Goal: Task Accomplishment & Management: Use online tool/utility

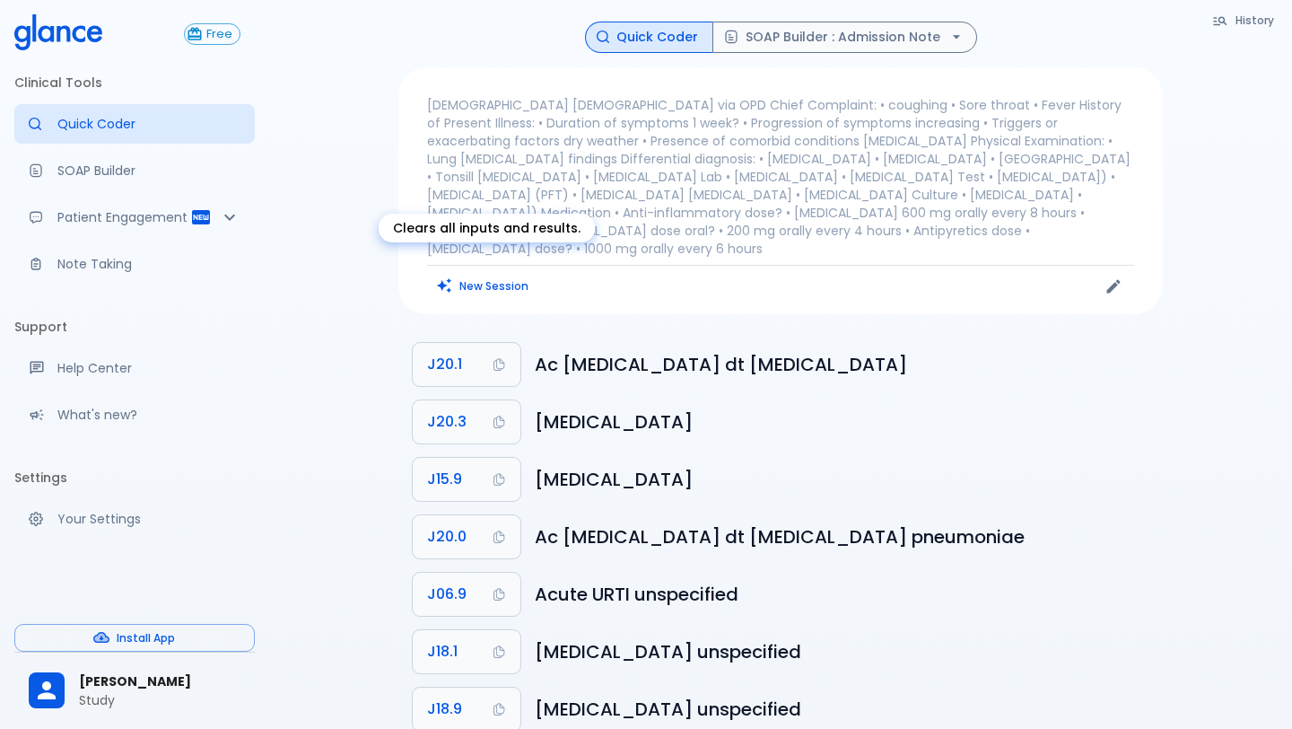
click at [506, 273] on button "New Session" at bounding box center [483, 286] width 112 height 26
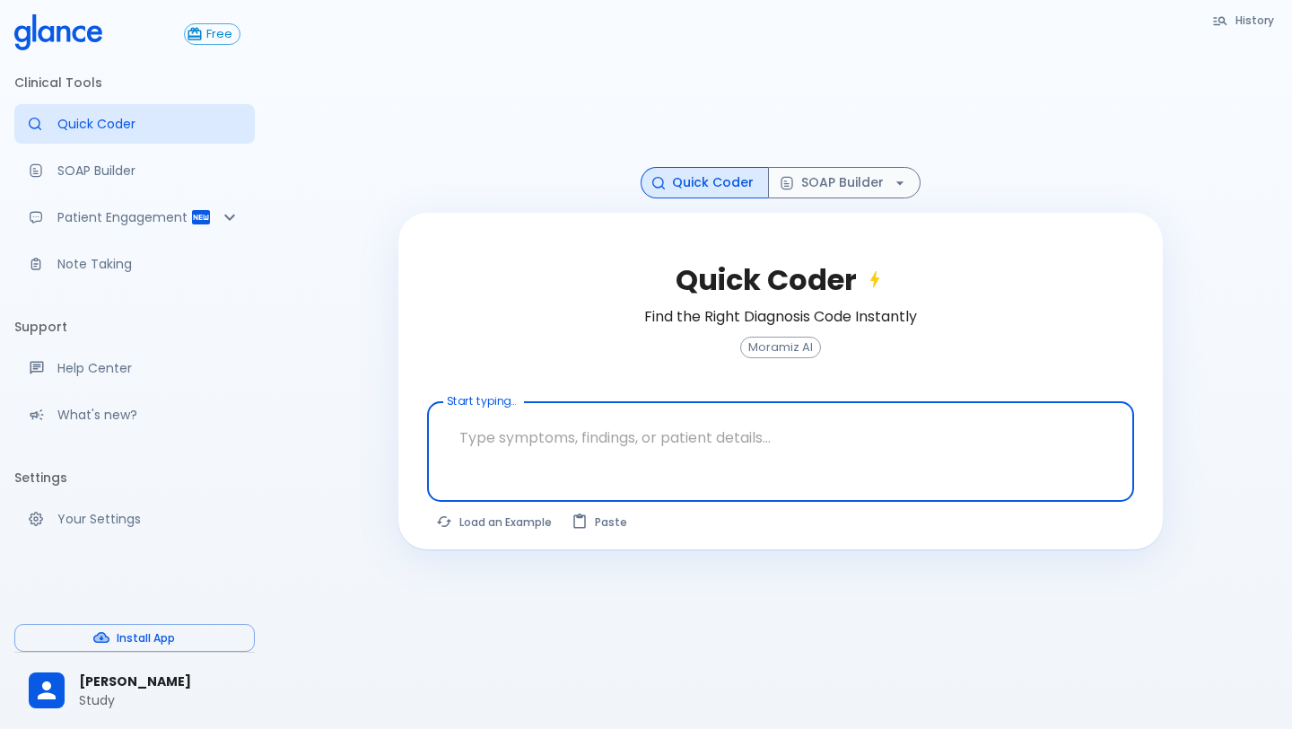
click at [539, 440] on textarea at bounding box center [781, 437] width 682 height 57
paste textarea "A [DEMOGRAPHIC_DATA] man with risk factors presents with 2 hours of central [ME…"
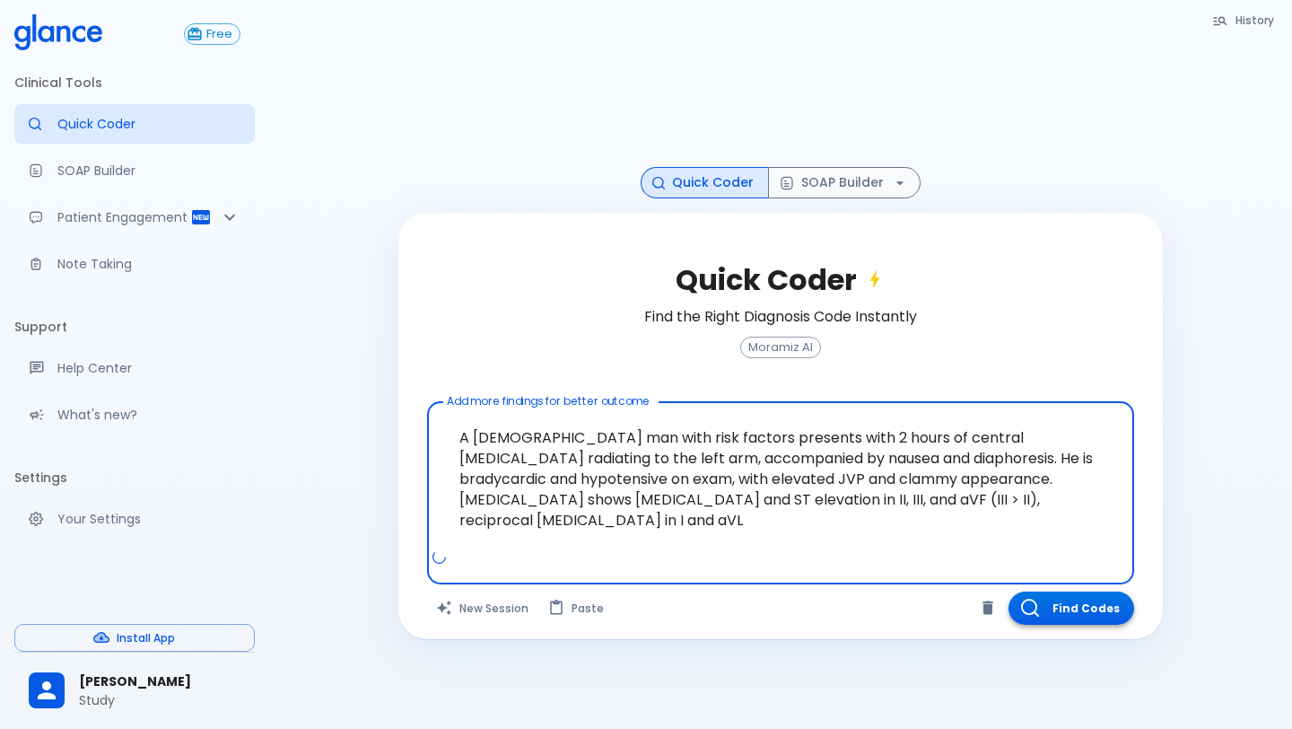
type textarea "A [DEMOGRAPHIC_DATA] man with risk factors presents with 2 hours of central [ME…"
click at [1082, 614] on button "Find Codes" at bounding box center [1071, 607] width 126 height 33
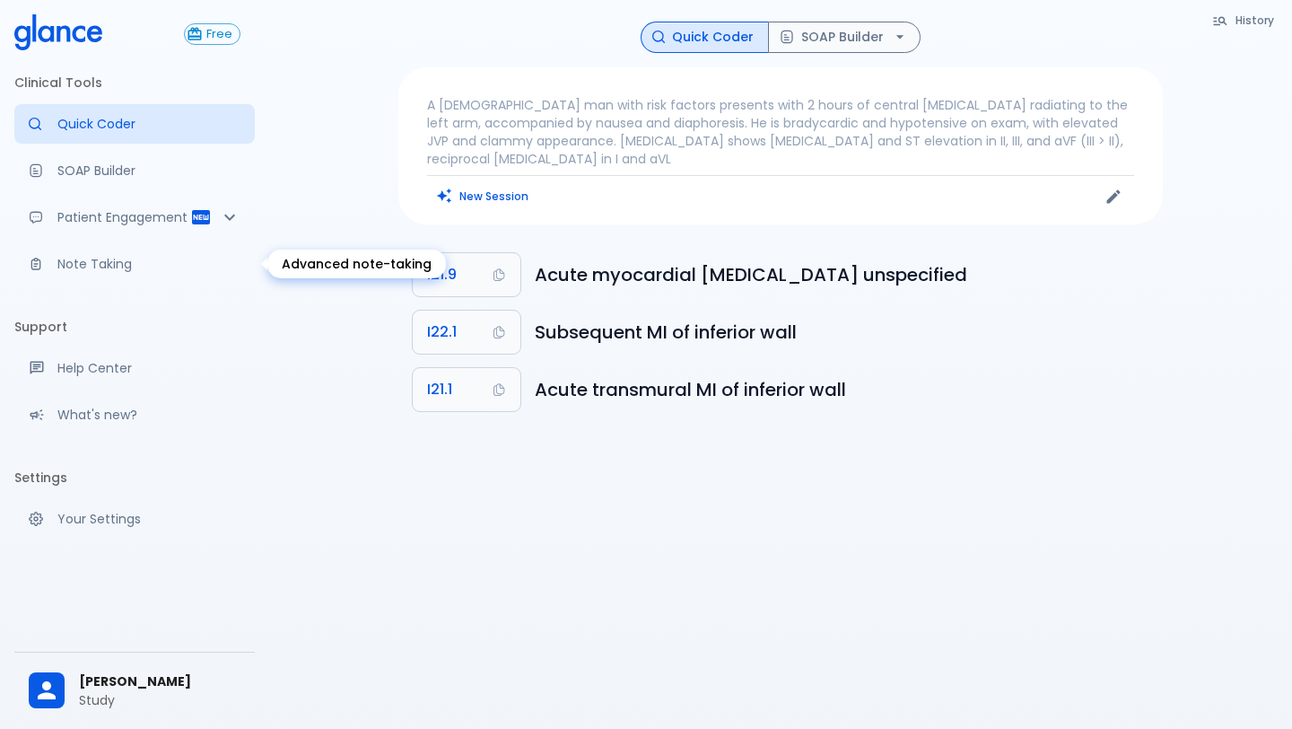
click at [137, 264] on p "Note Taking" at bounding box center [148, 264] width 183 height 18
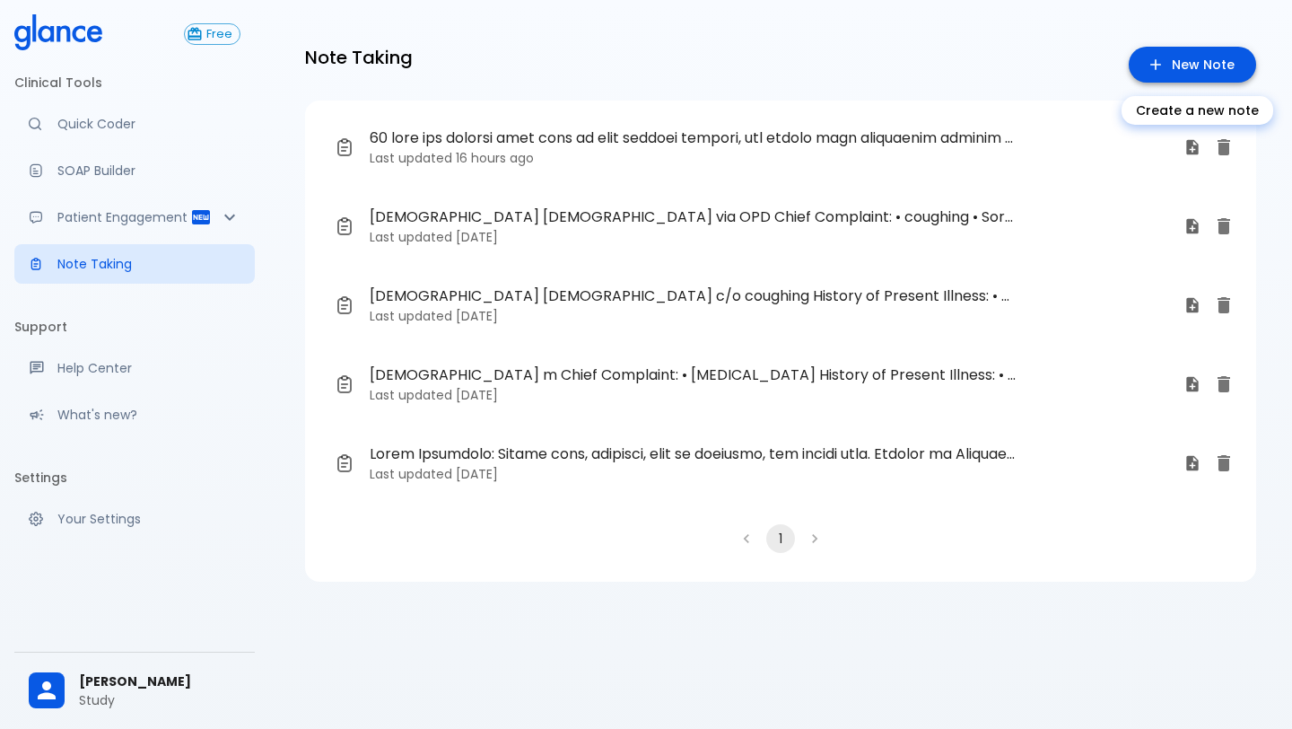
click at [1147, 73] on link "New Note" at bounding box center [1192, 65] width 127 height 37
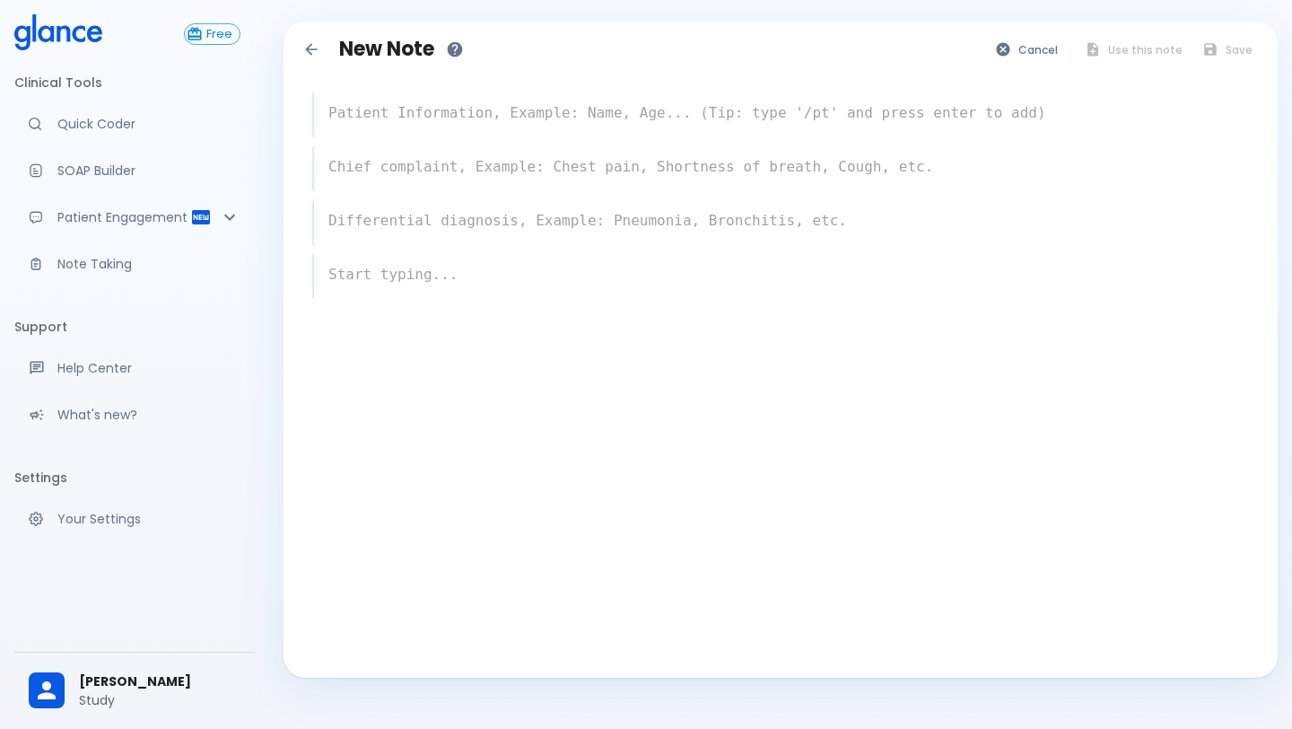
click at [625, 123] on textarea at bounding box center [781, 113] width 935 height 36
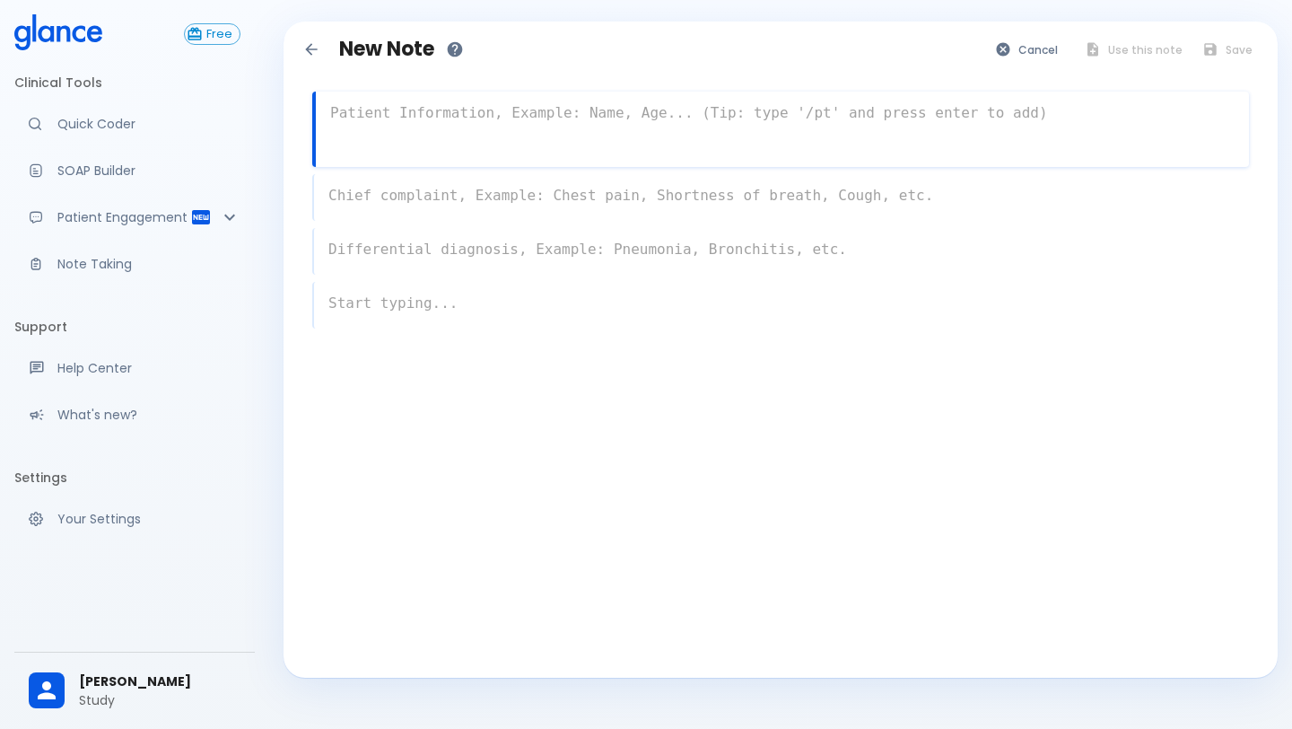
paste textarea "A [DEMOGRAPHIC_DATA] man with risk factors presents with 2 hours of central [ME…"
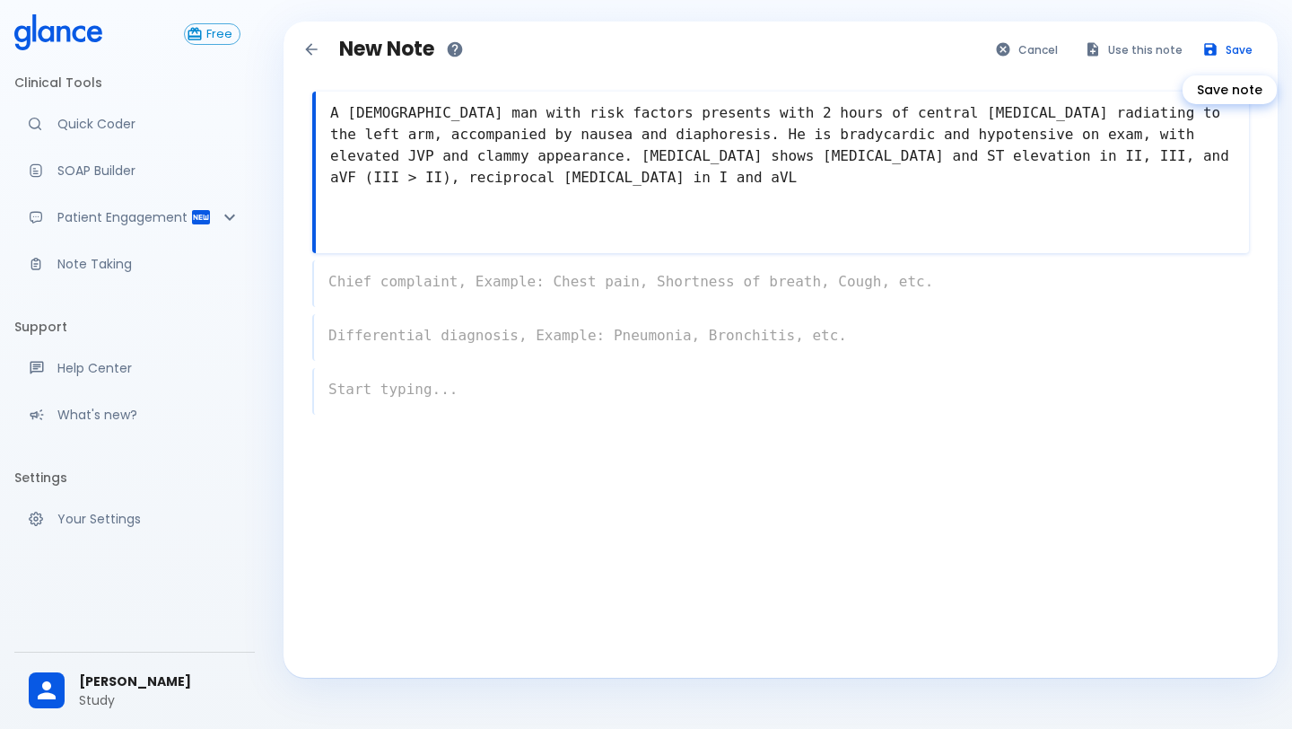
type textarea "A [DEMOGRAPHIC_DATA] man with risk factors presents with 2 hours of central [ME…"
click at [1217, 54] on icon "Save note" at bounding box center [1210, 49] width 16 height 16
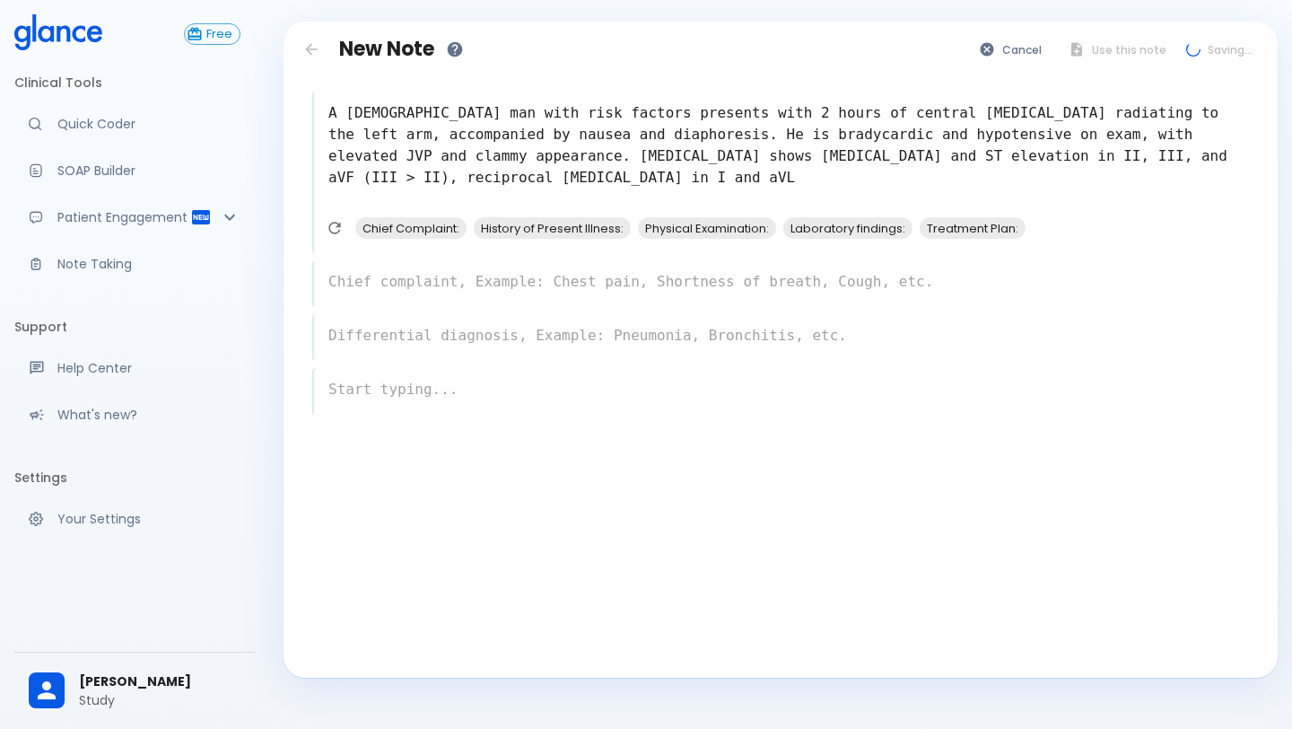
click at [943, 309] on div "A 56-year-old man with risk factors presents with 2 hours of central chest pain…" at bounding box center [780, 296] width 965 height 467
click at [770, 376] on textarea at bounding box center [781, 389] width 935 height 36
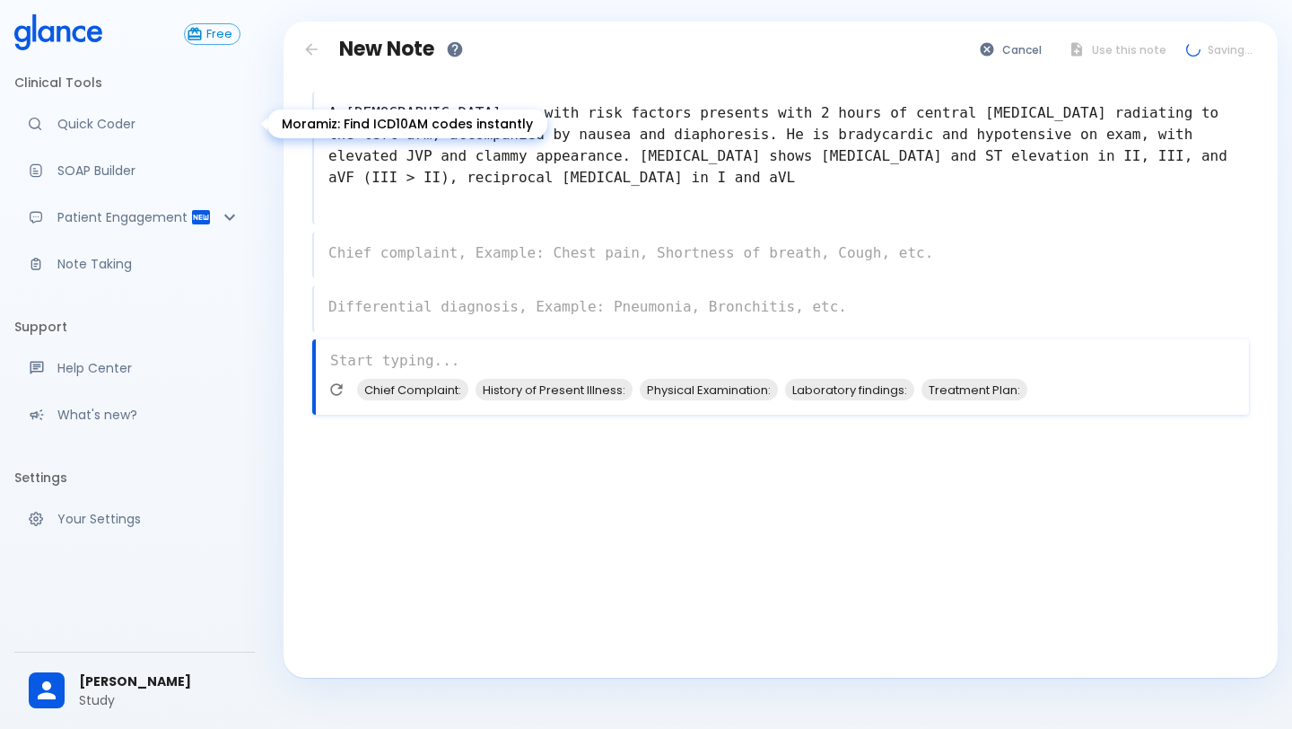
click at [130, 125] on p "Quick Coder" at bounding box center [148, 124] width 183 height 18
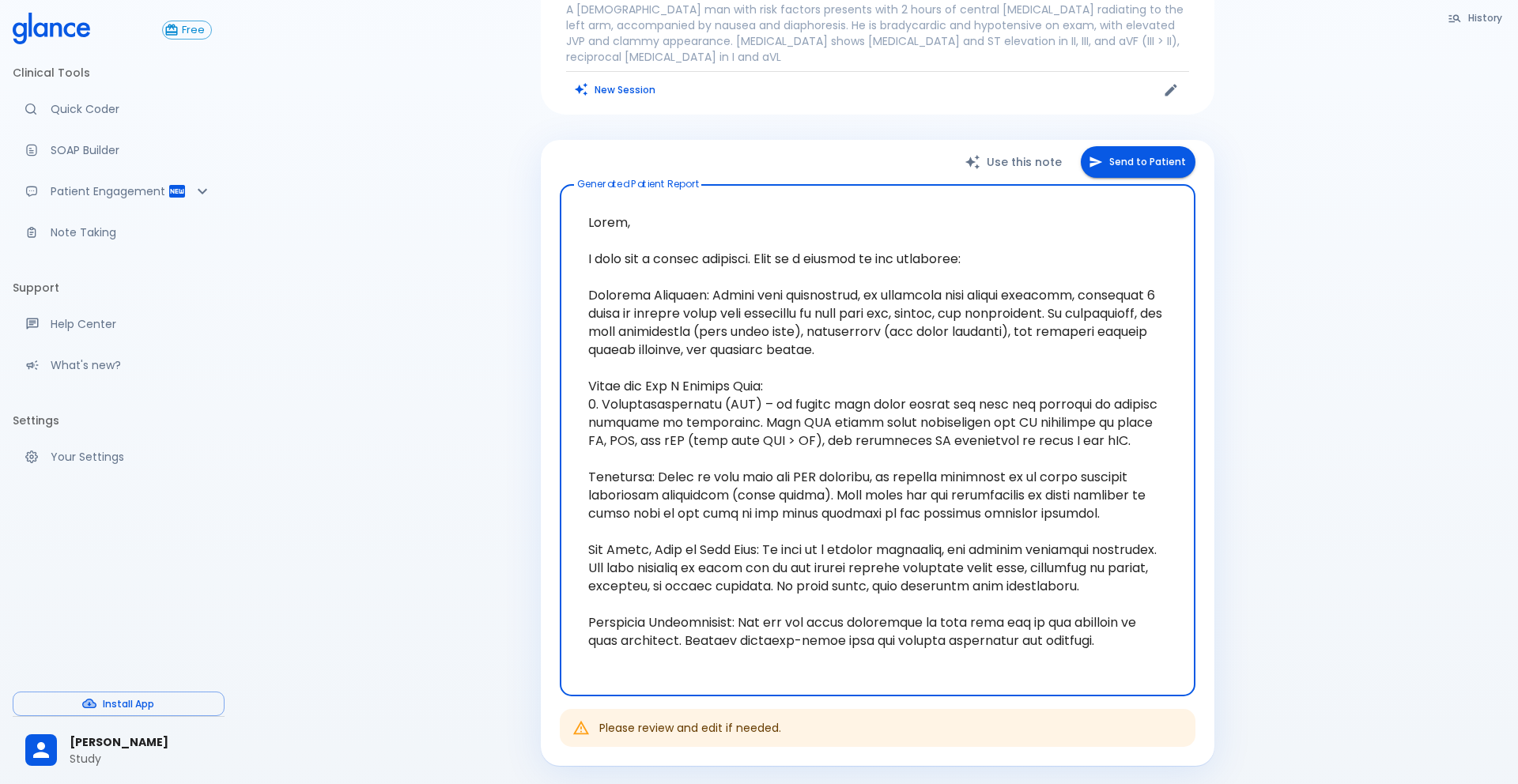
scroll to position [94, 0]
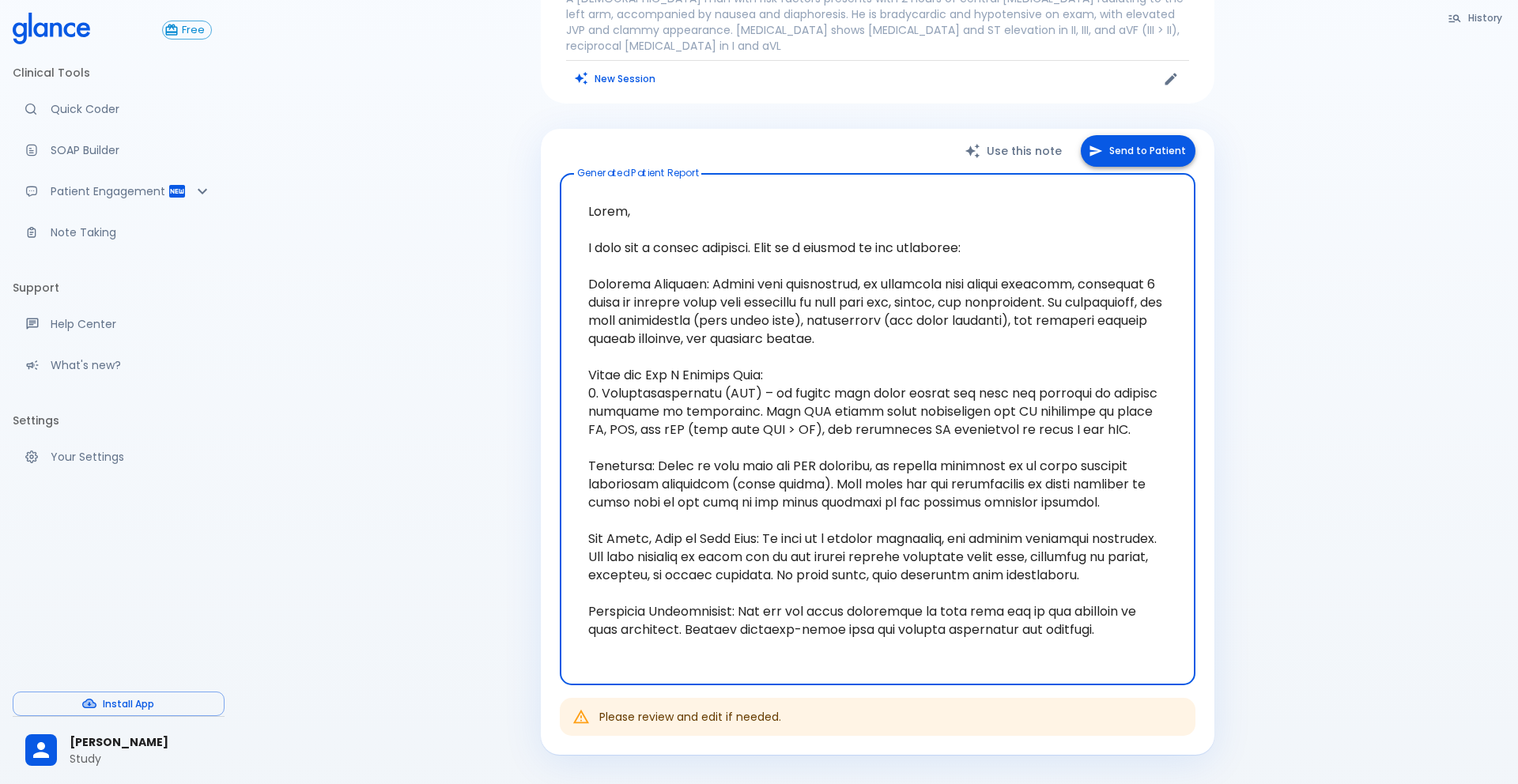
click at [1103, 155] on icon "button" at bounding box center [1095, 151] width 14 height 14
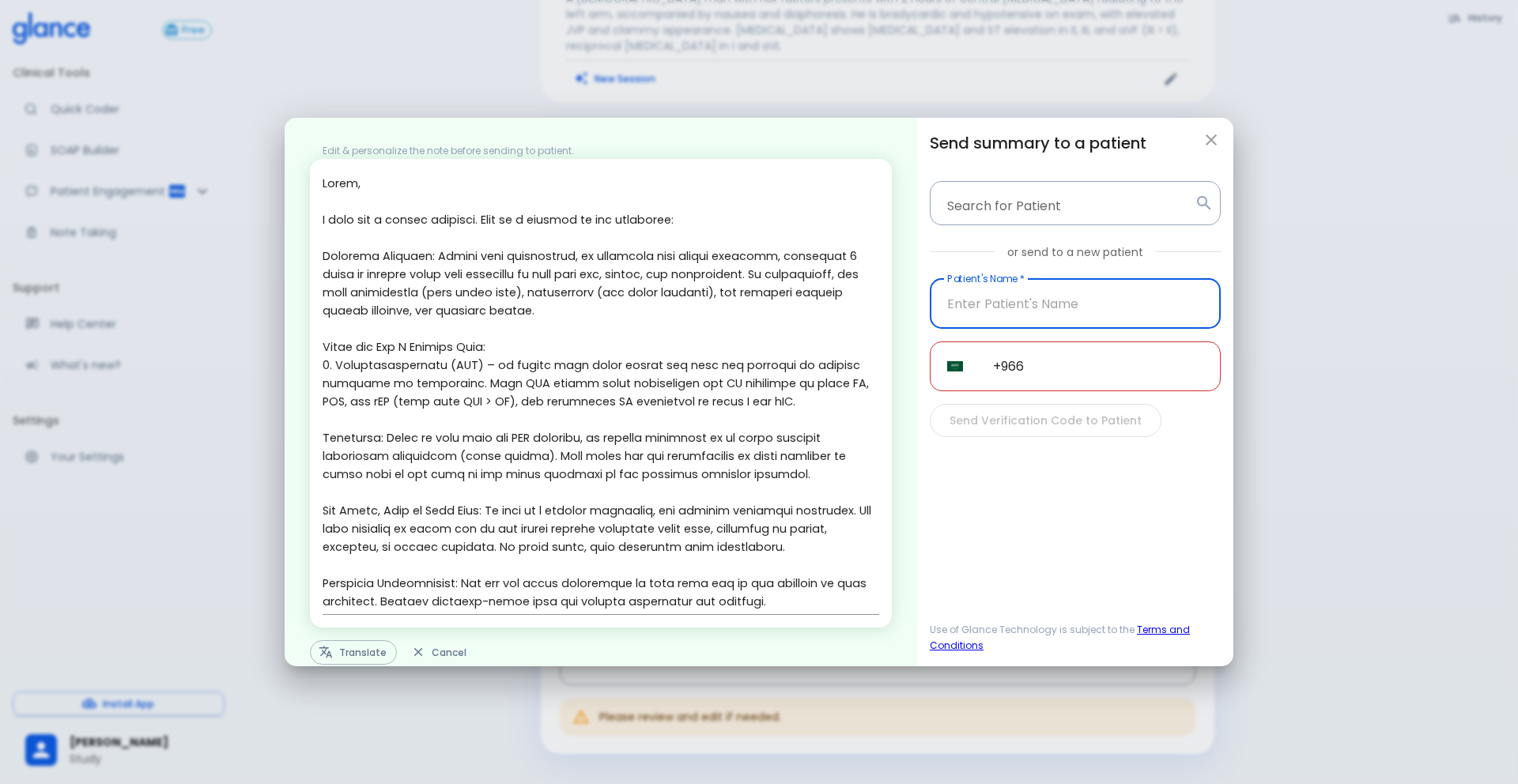
scroll to position [24, 0]
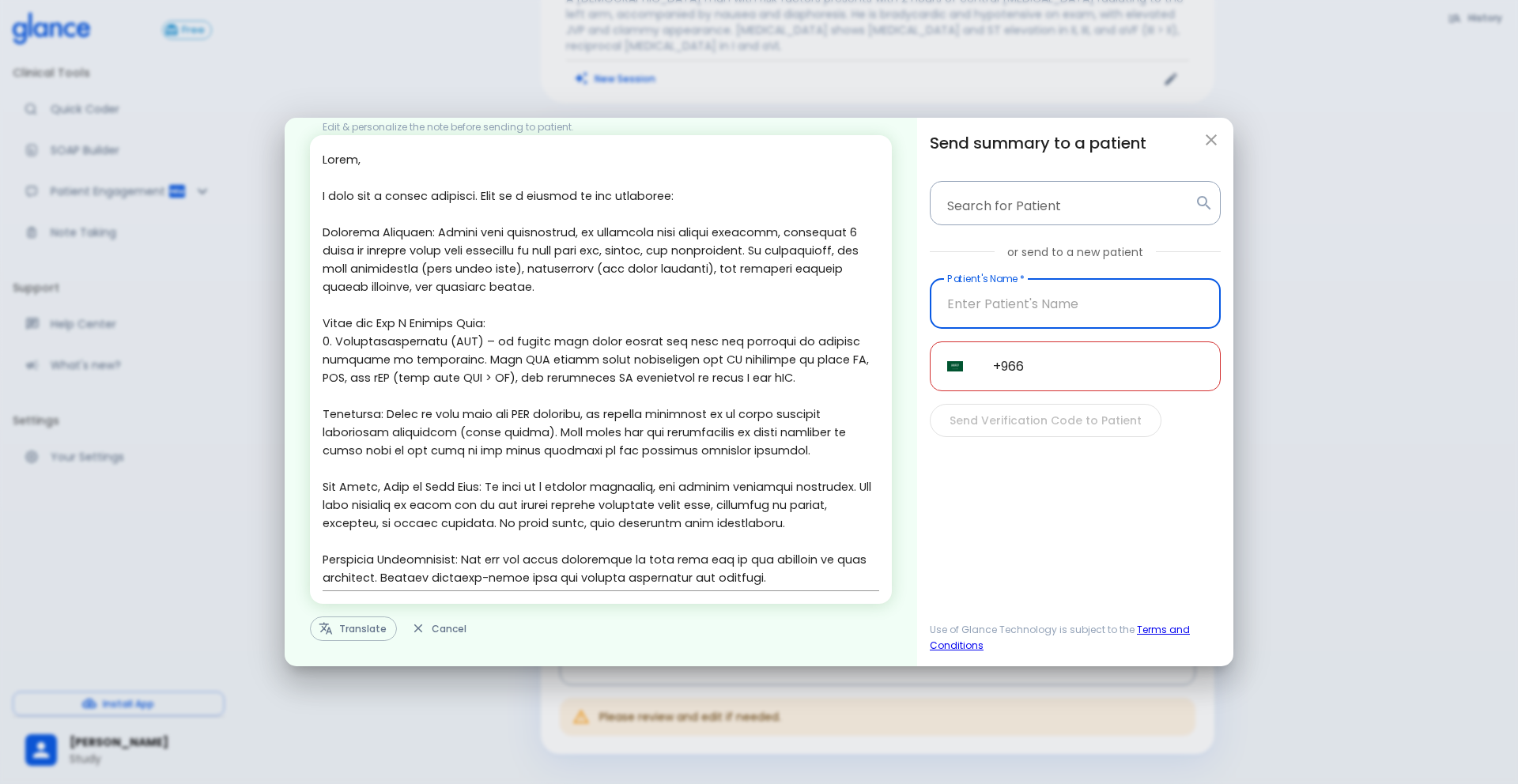
click at [1213, 144] on icon "button" at bounding box center [1211, 140] width 19 height 19
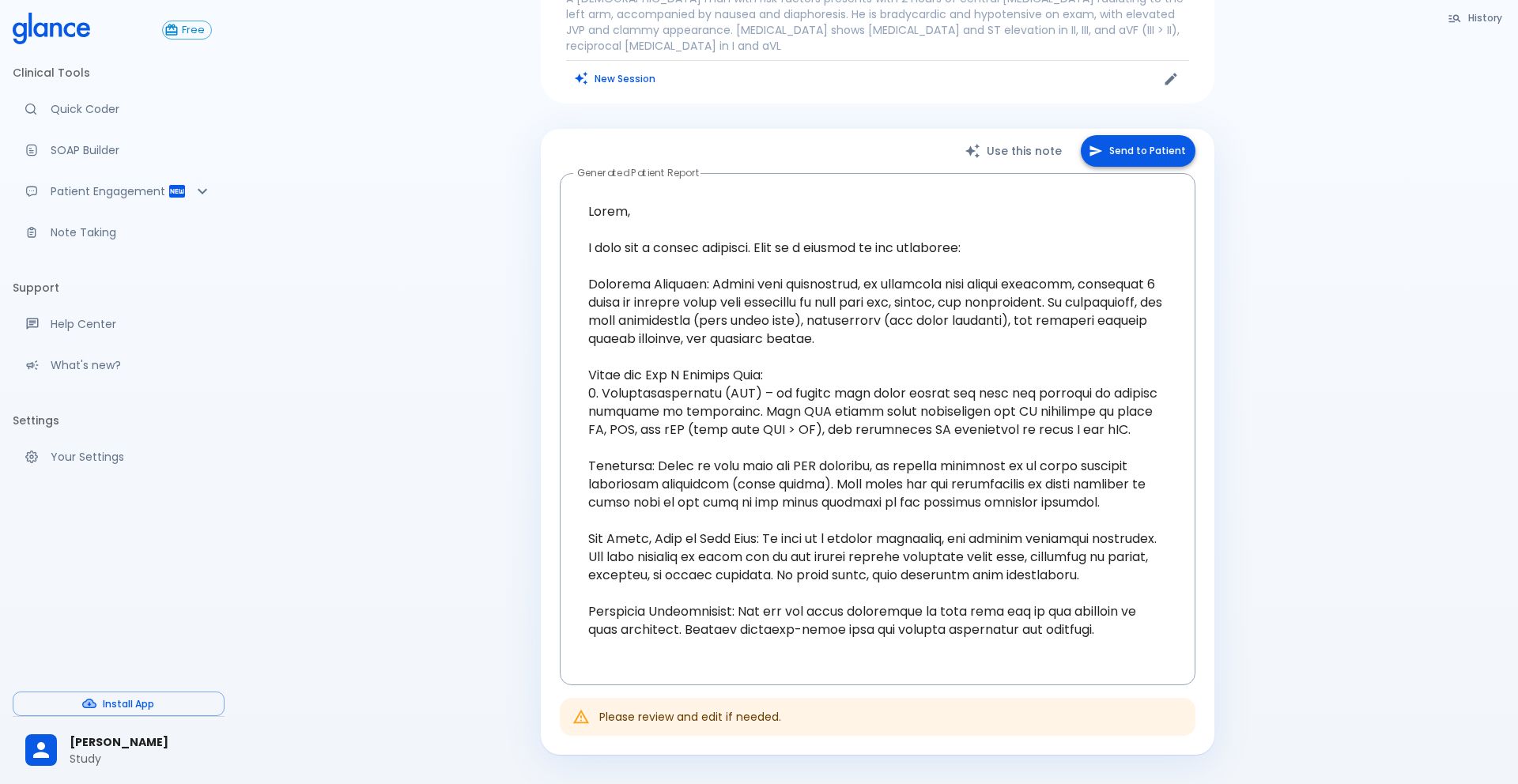
click at [1103, 154] on icon "button" at bounding box center [1095, 151] width 14 height 14
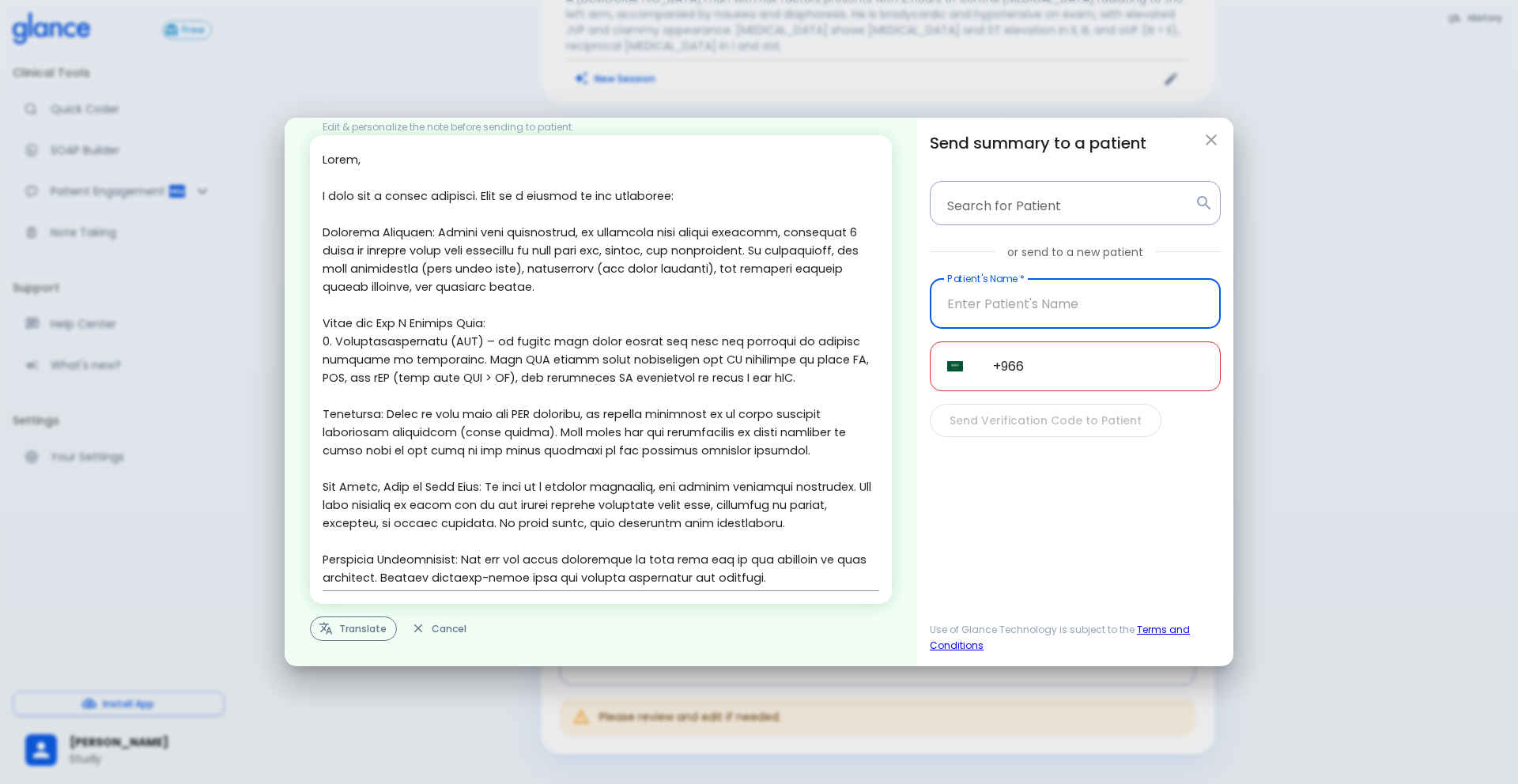
click at [373, 621] on button "Translate" at bounding box center [353, 629] width 87 height 25
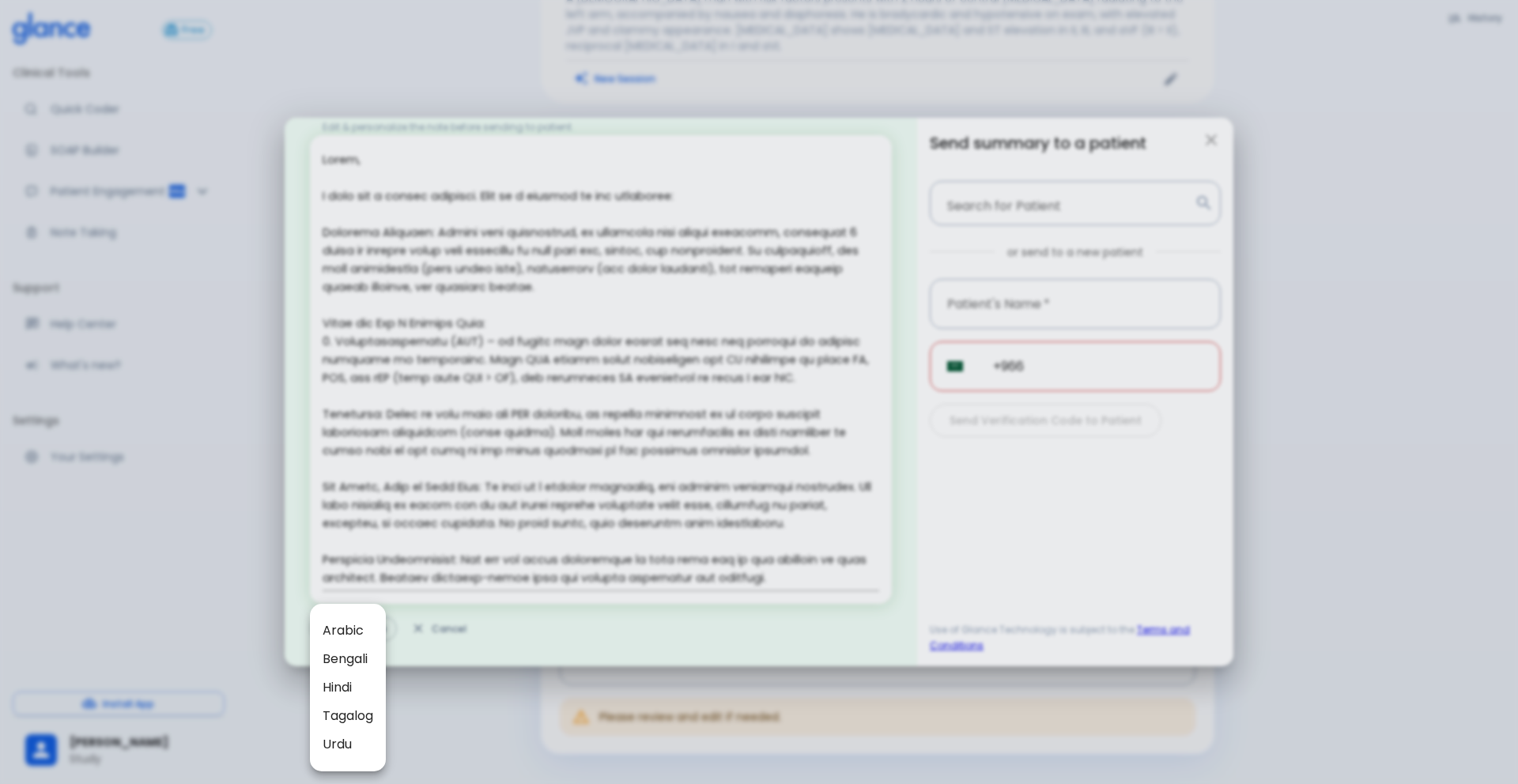
click at [1126, 472] on div at bounding box center [759, 392] width 1518 height 784
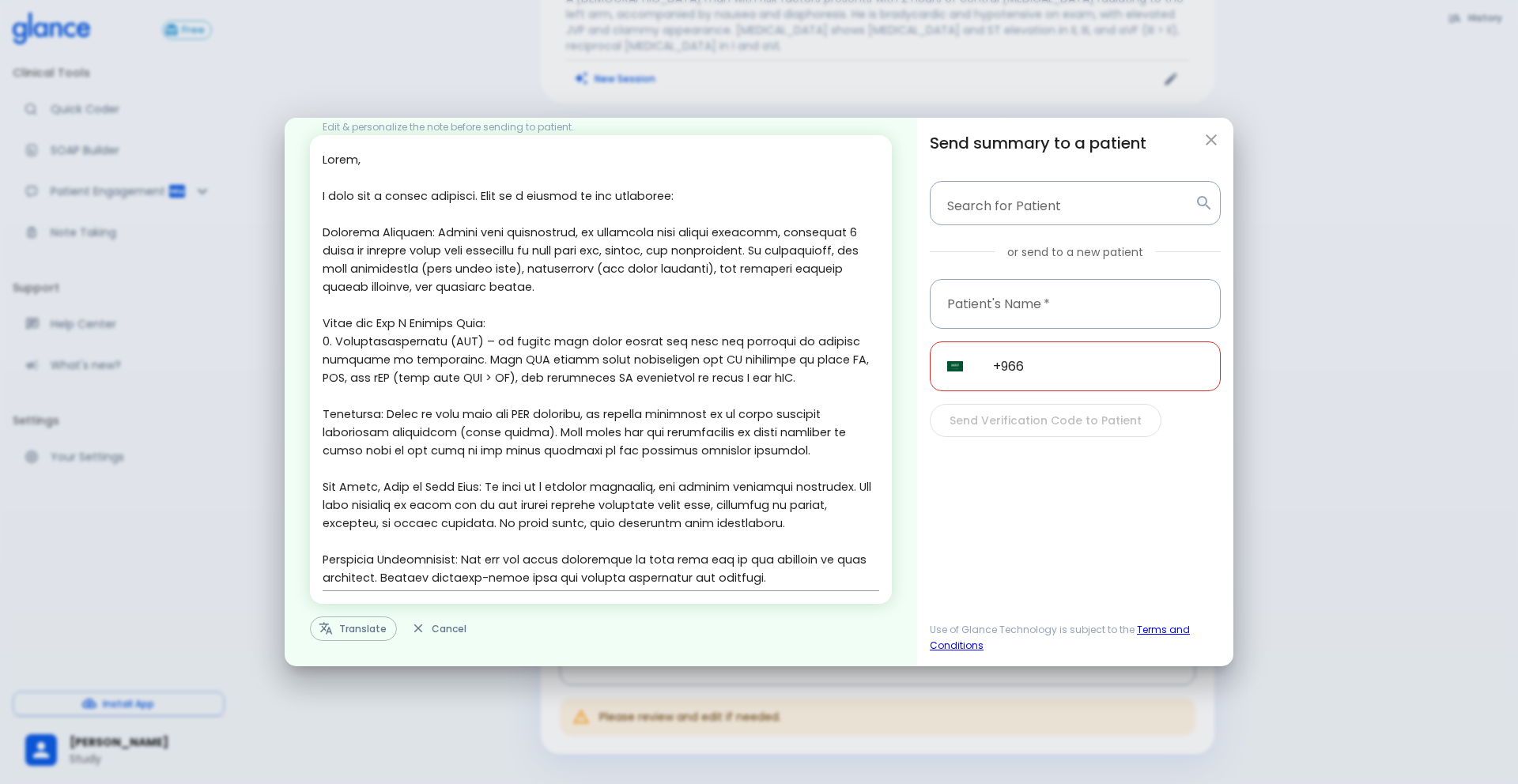
click at [1087, 382] on input "+966" at bounding box center [1098, 366] width 245 height 50
click at [1207, 142] on icon "button" at bounding box center [1211, 140] width 11 height 11
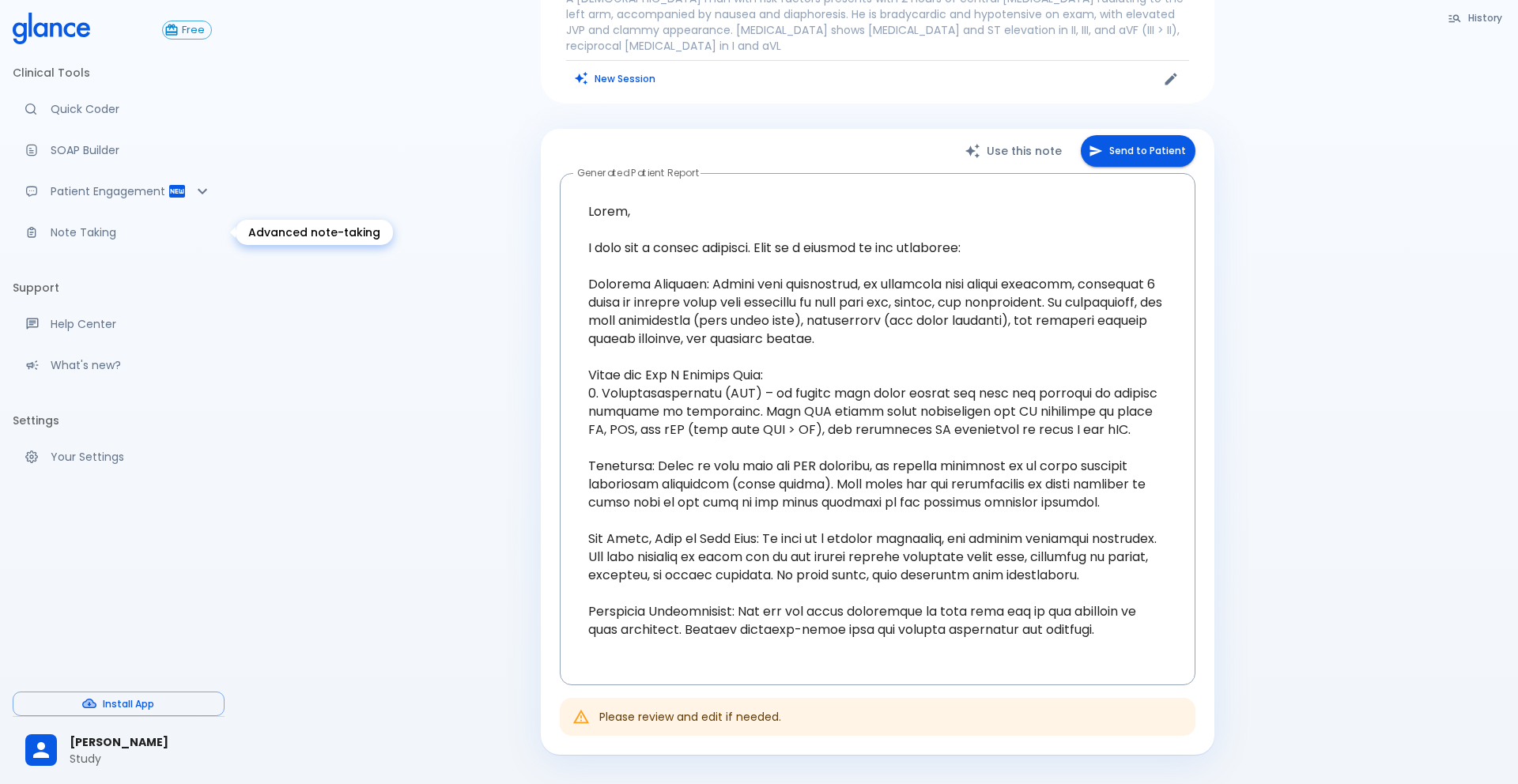
click at [69, 243] on link "Note Taking" at bounding box center [118, 232] width 211 height 34
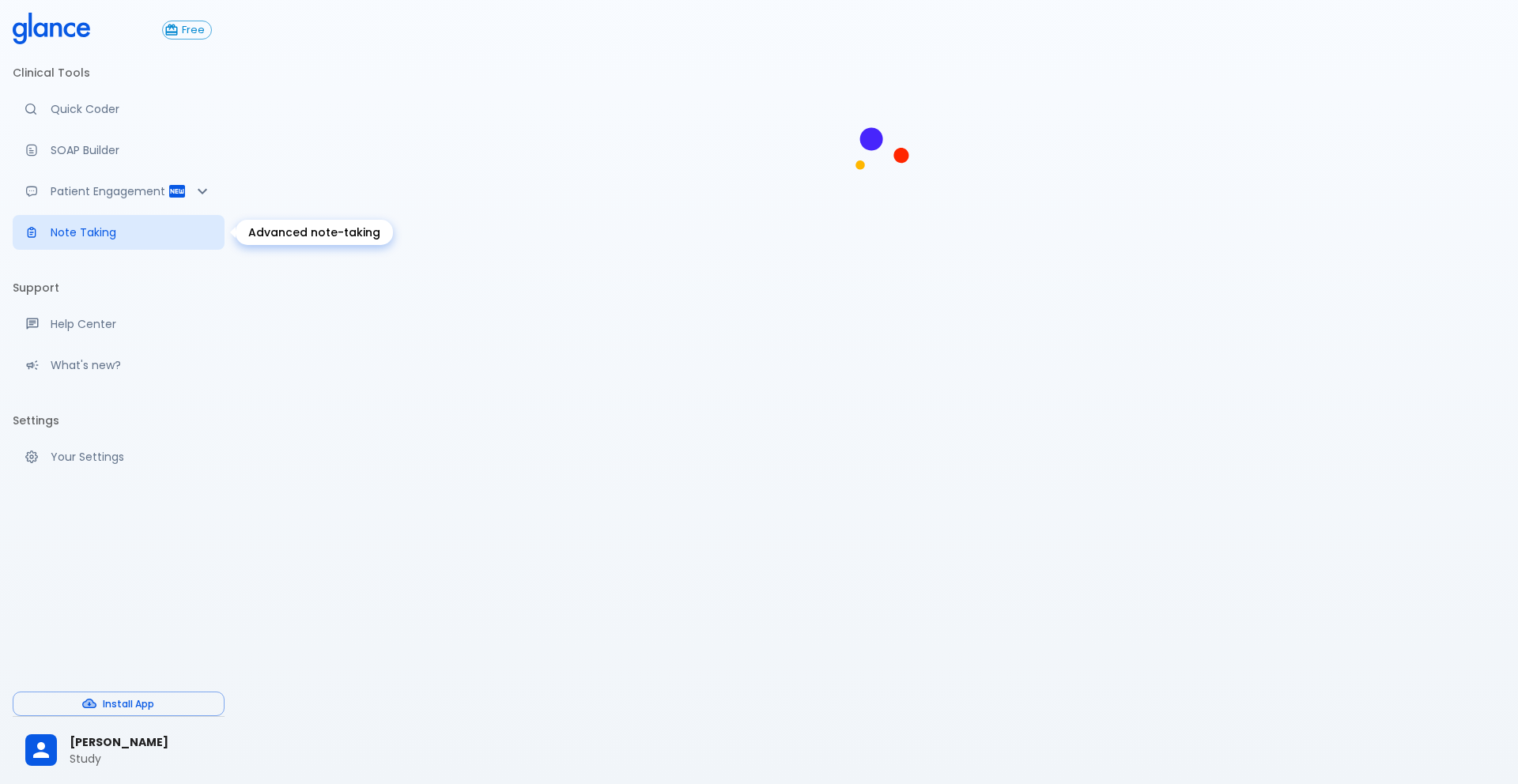
scroll to position [38, 0]
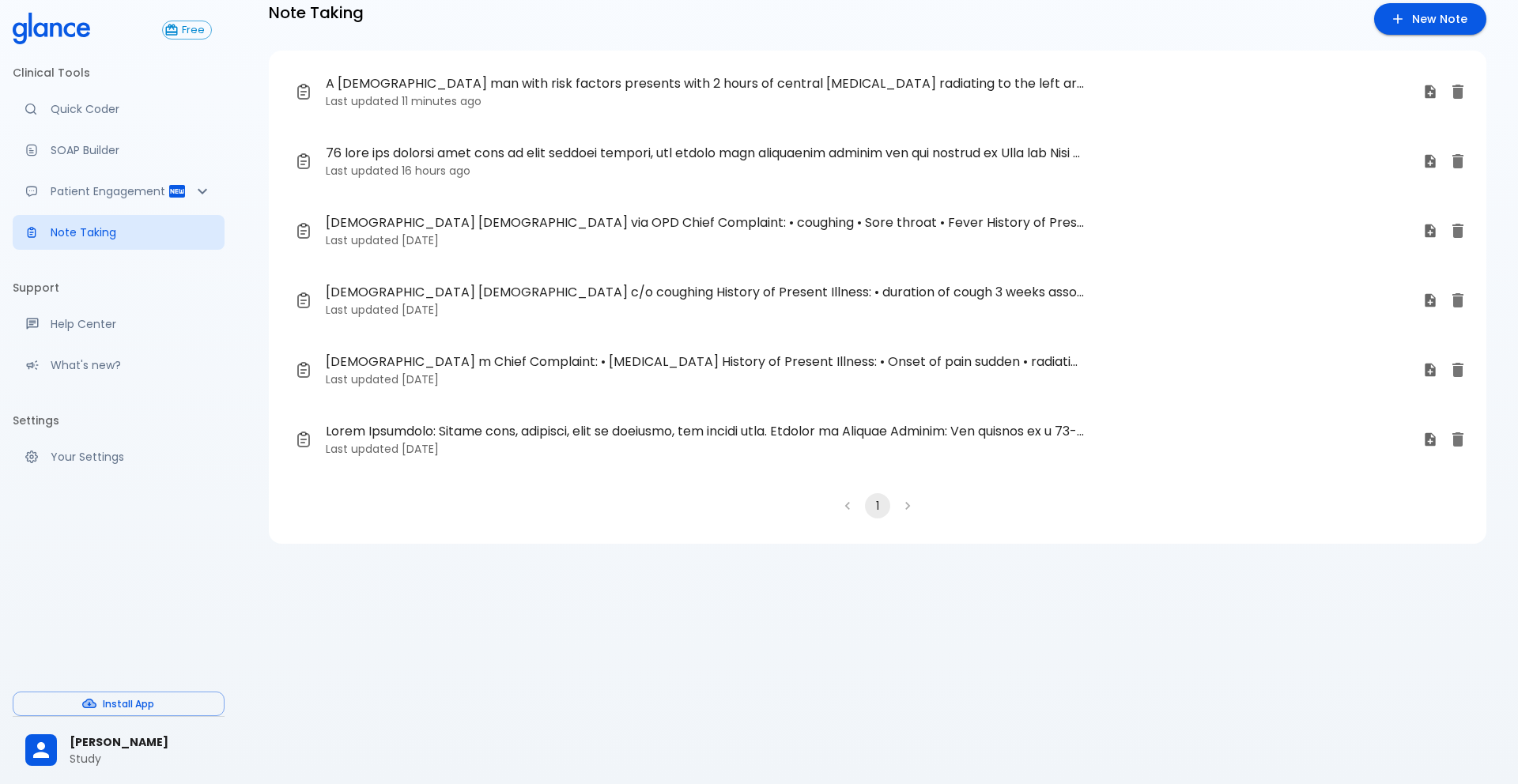
click at [395, 243] on p "Last updated [DATE]" at bounding box center [868, 240] width 1085 height 16
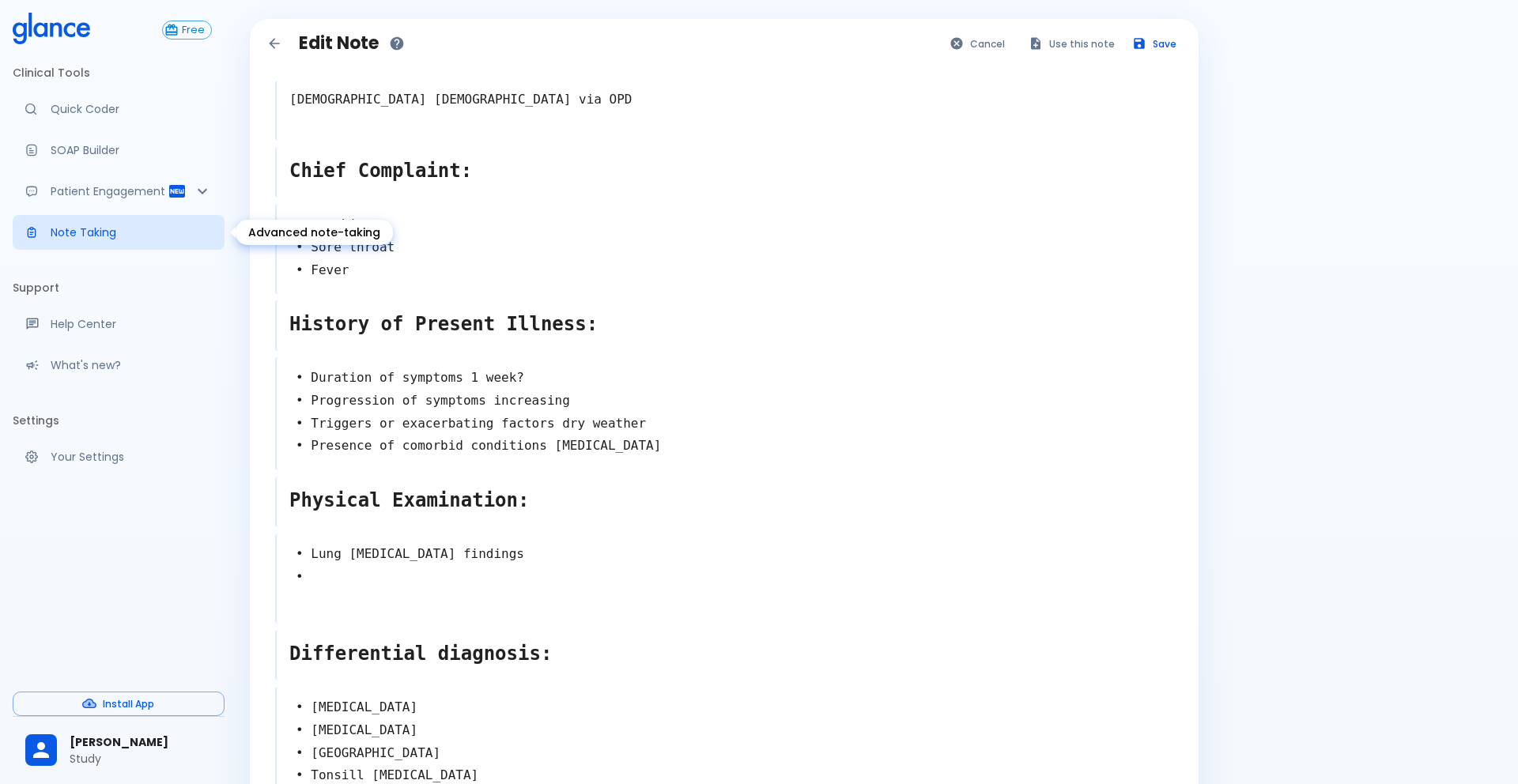
click at [113, 231] on p "Note Taking" at bounding box center [130, 233] width 161 height 16
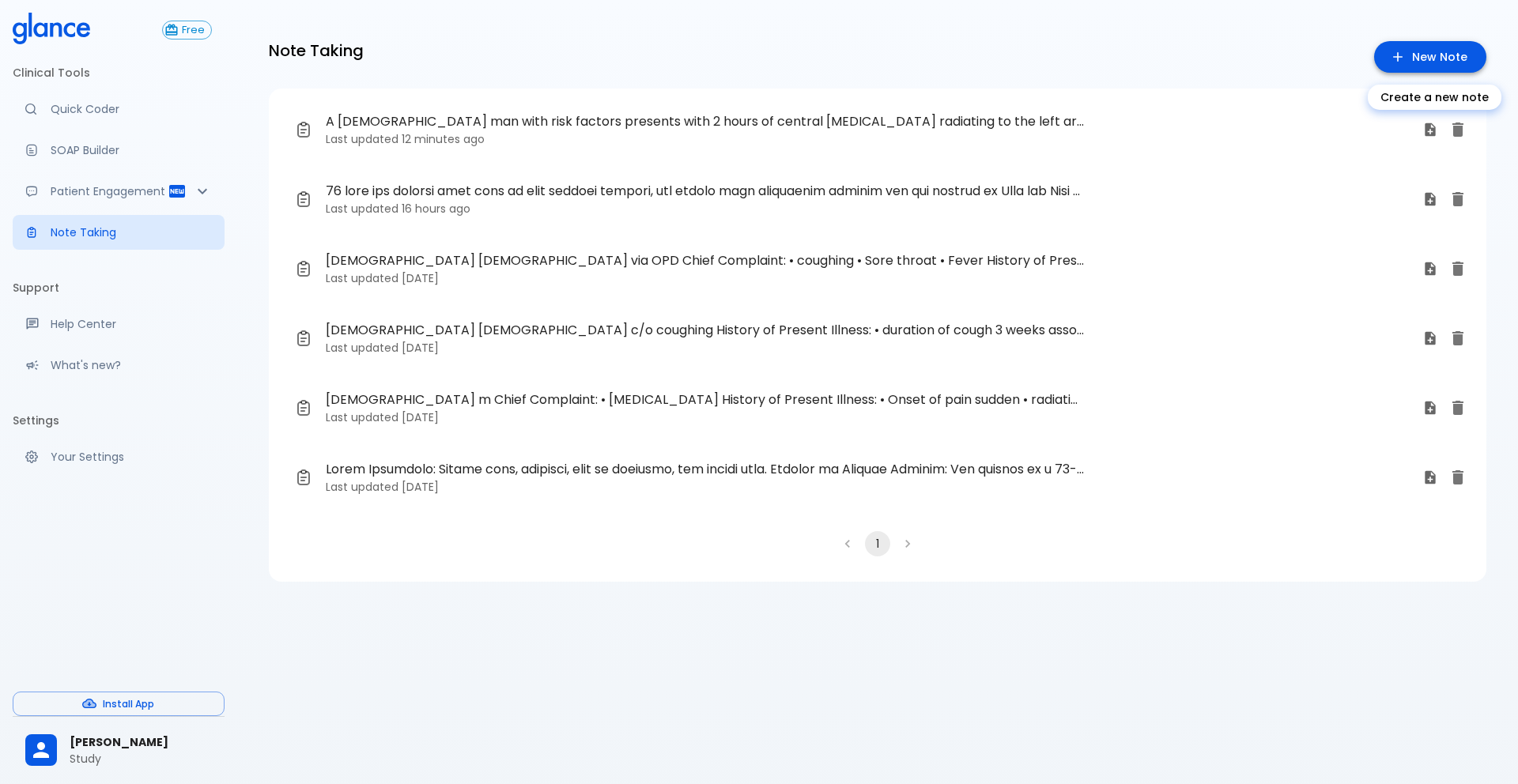
click at [1397, 54] on icon "Create a new note" at bounding box center [1397, 57] width 16 height 16
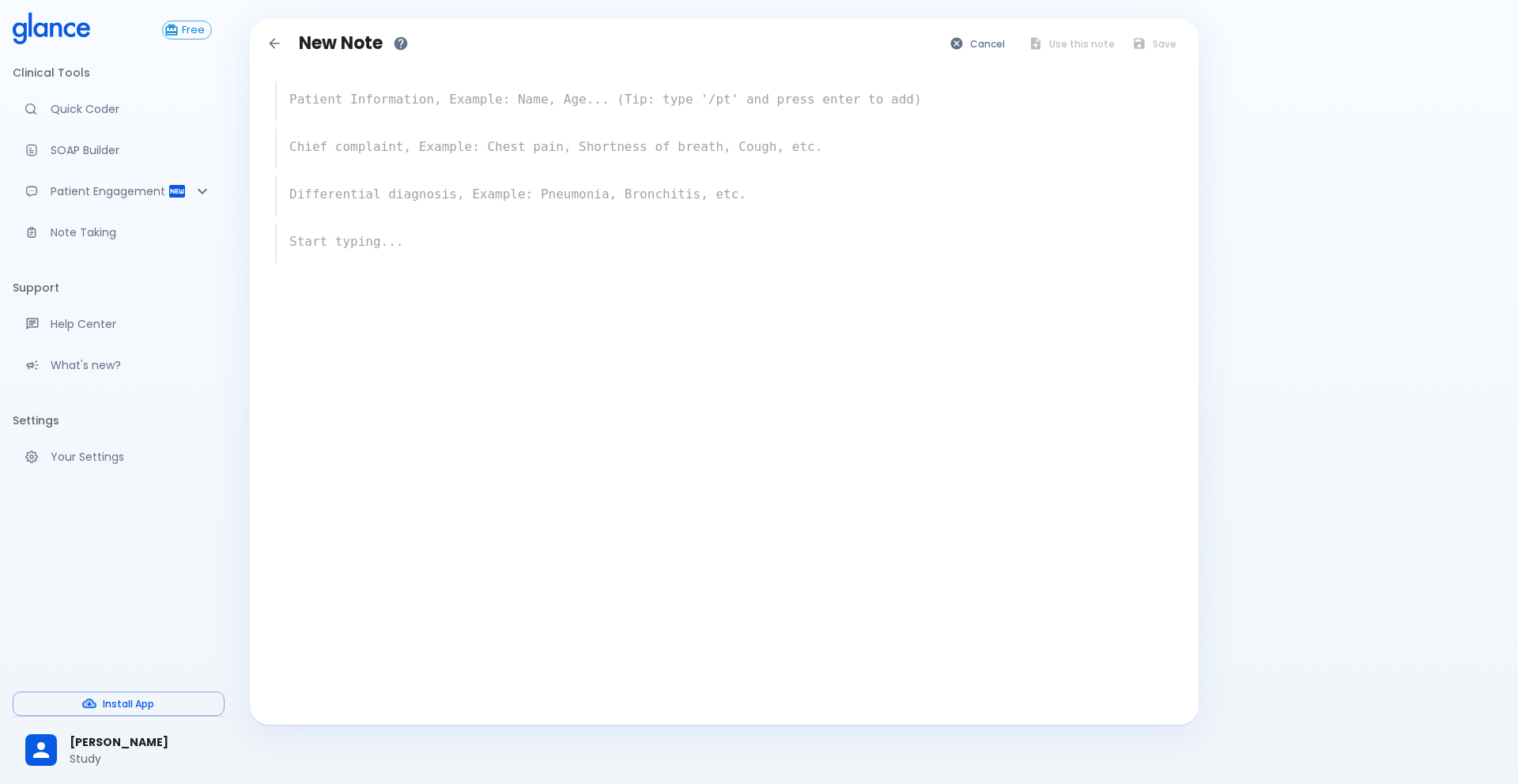
click at [475, 109] on textarea at bounding box center [724, 100] width 896 height 32
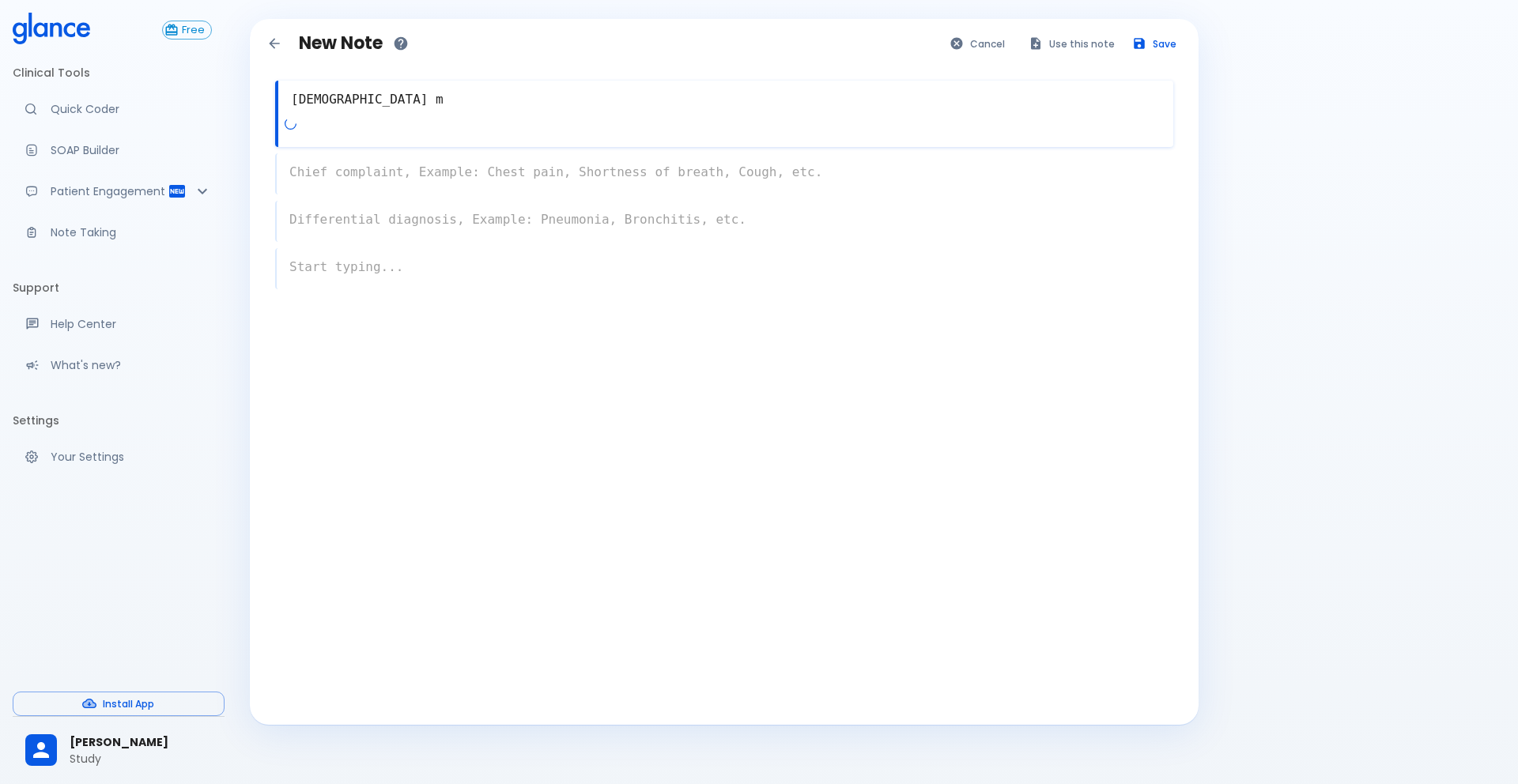
click at [426, 162] on div "x" at bounding box center [723, 174] width 898 height 41
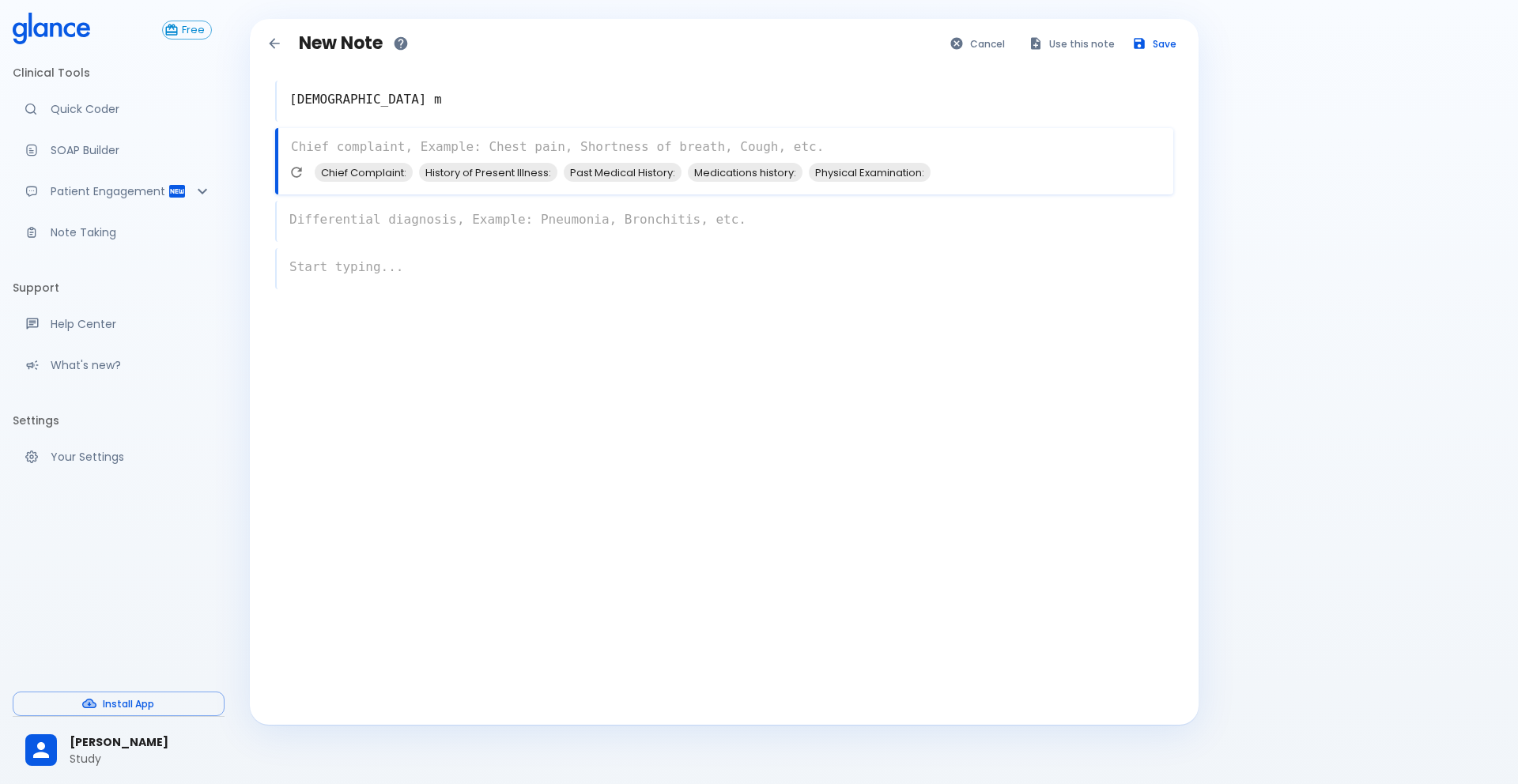
click at [374, 96] on textarea "[DEMOGRAPHIC_DATA] m" at bounding box center [724, 100] width 896 height 32
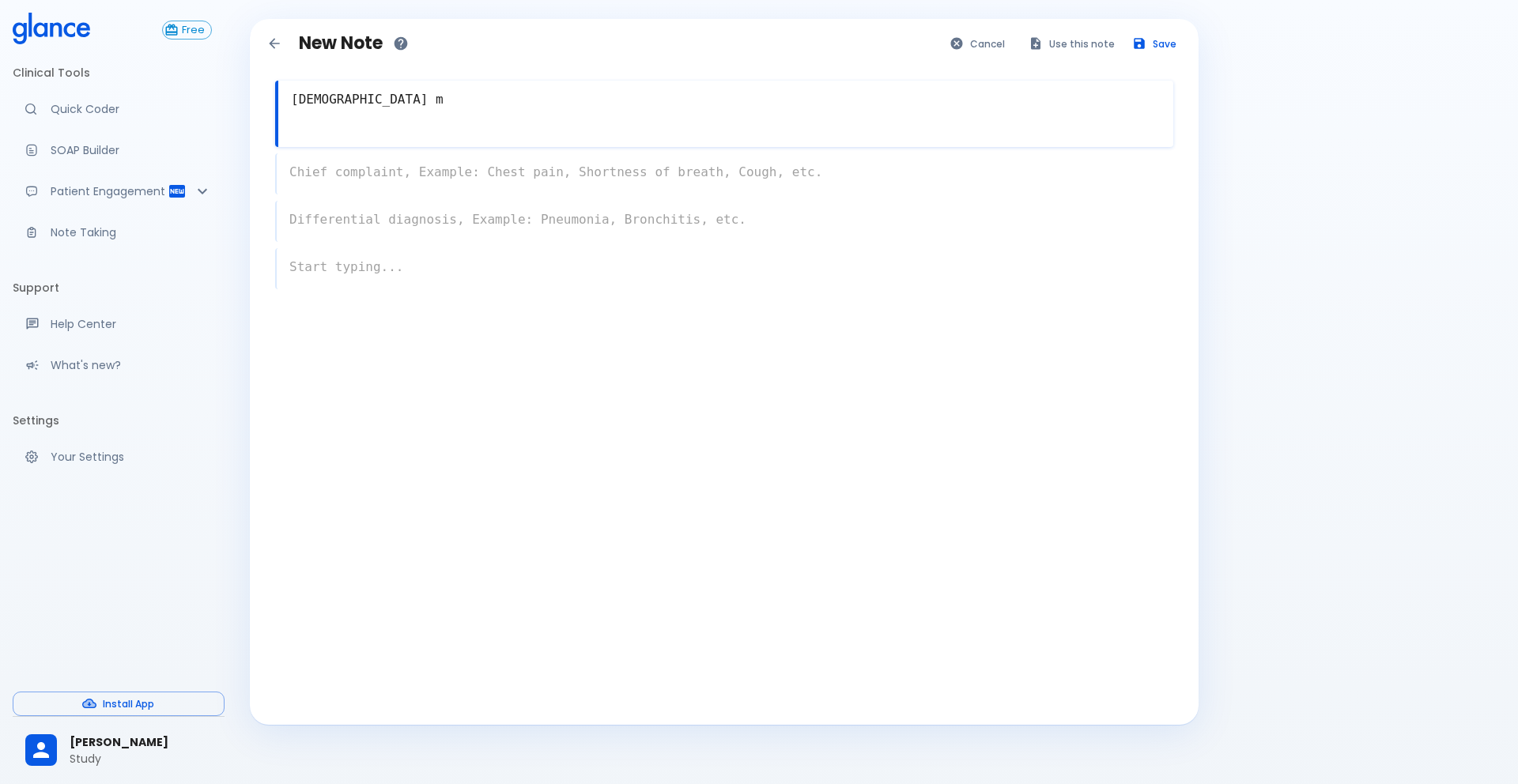
click at [374, 96] on textarea "[DEMOGRAPHIC_DATA] m" at bounding box center [726, 100] width 895 height 32
paste textarea "A [DEMOGRAPHIC_DATA] man with risk factors presents with 2 hours of central [ME…"
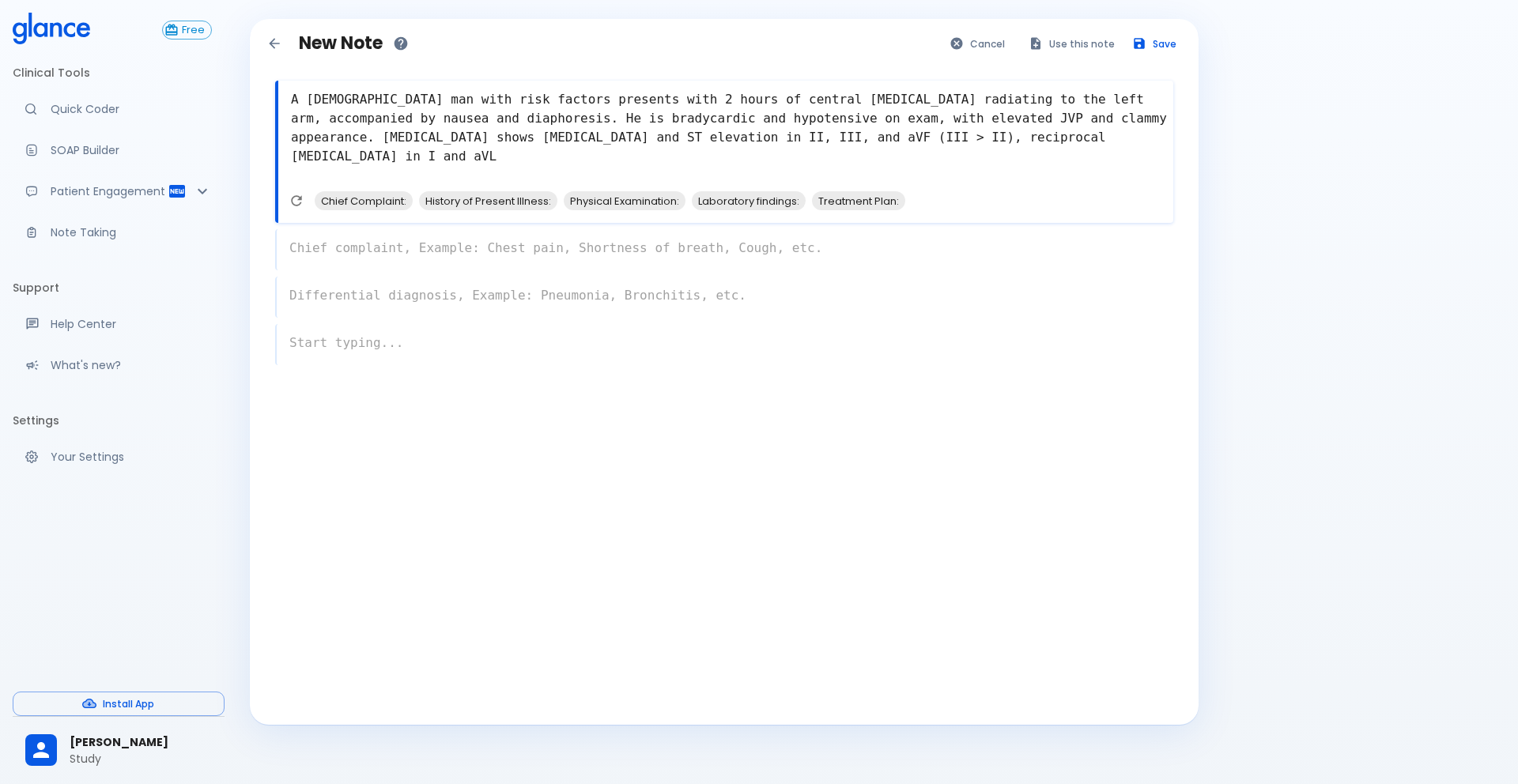
type textarea "A [DEMOGRAPHIC_DATA] man with risk factors presents with 2 hours of central [ME…"
click at [531, 248] on div "x" at bounding box center [723, 249] width 898 height 41
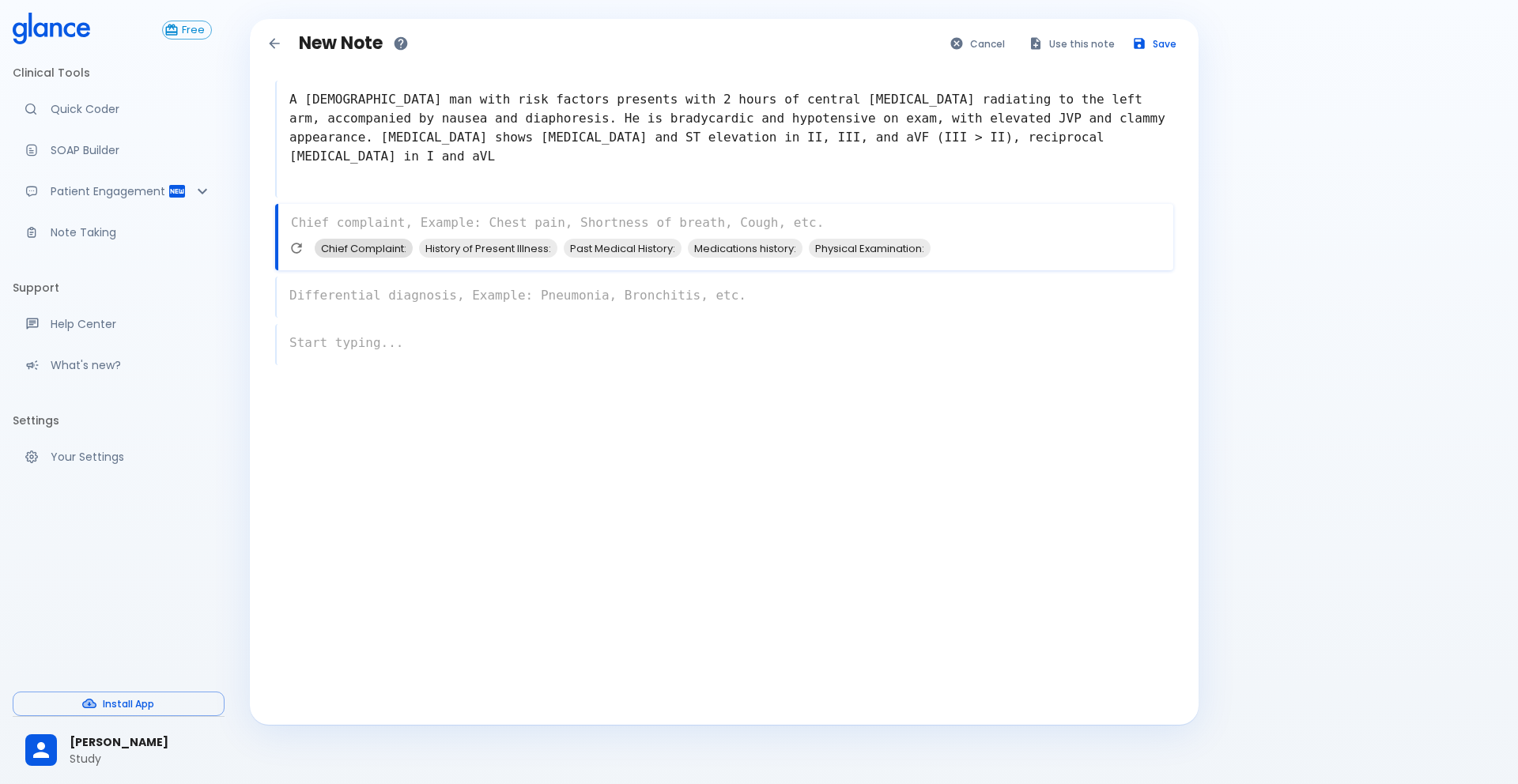
click at [359, 249] on span "Chief Complaint:" at bounding box center [363, 248] width 98 height 18
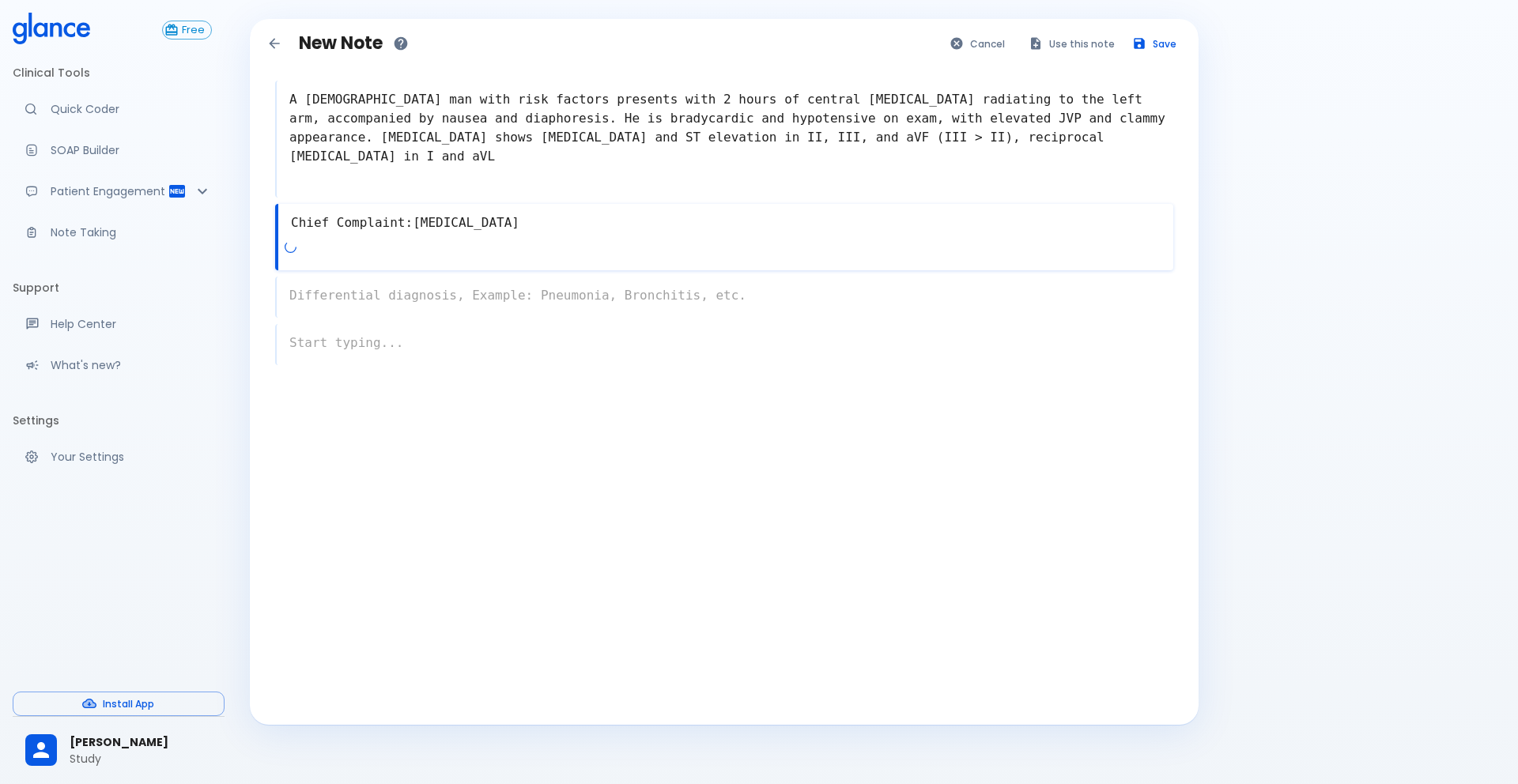
type textarea "Chief Complaint:[MEDICAL_DATA]"
click at [411, 295] on div "x" at bounding box center [723, 297] width 898 height 41
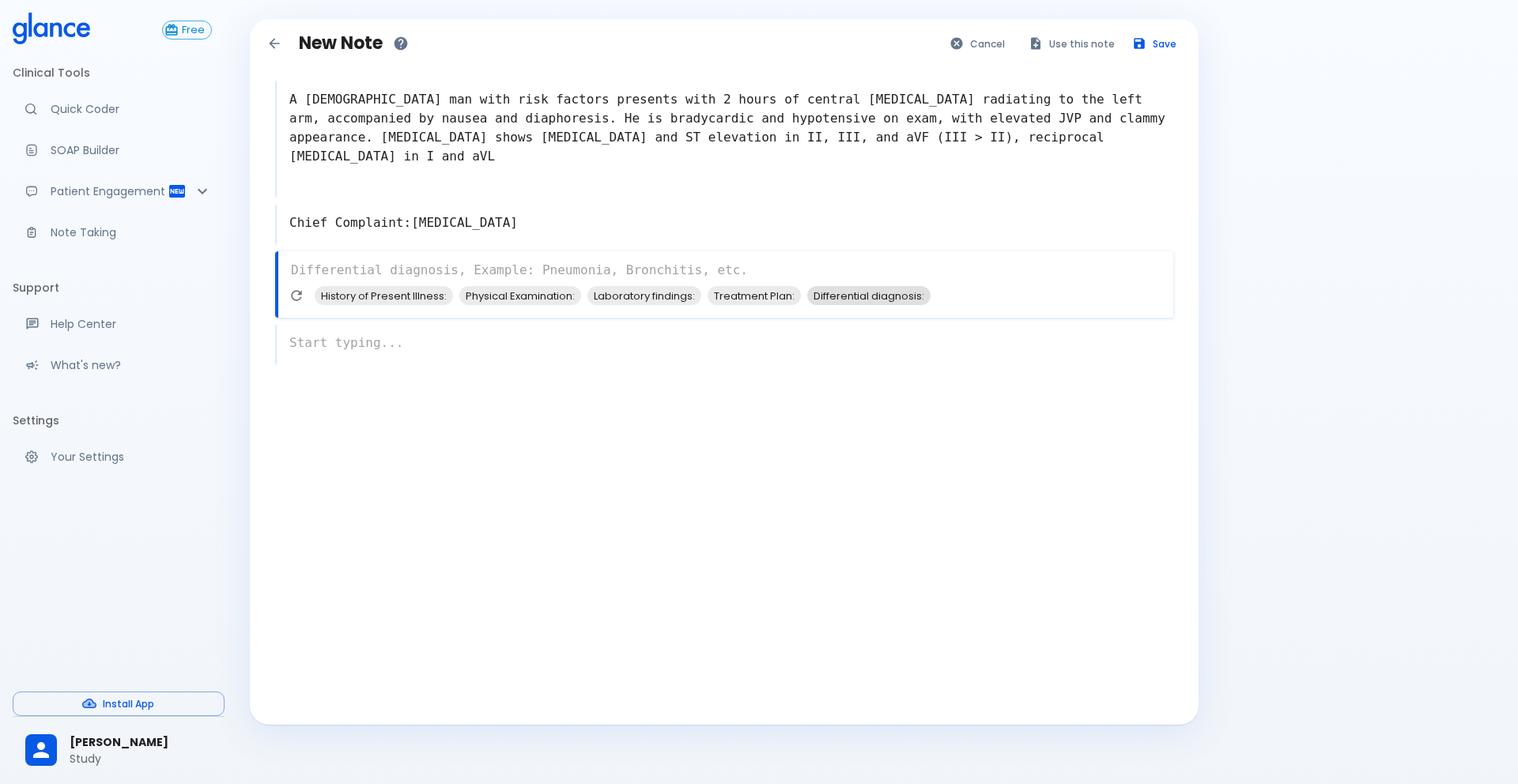
click at [833, 292] on span "Differential diagnosis:" at bounding box center [869, 296] width 123 height 18
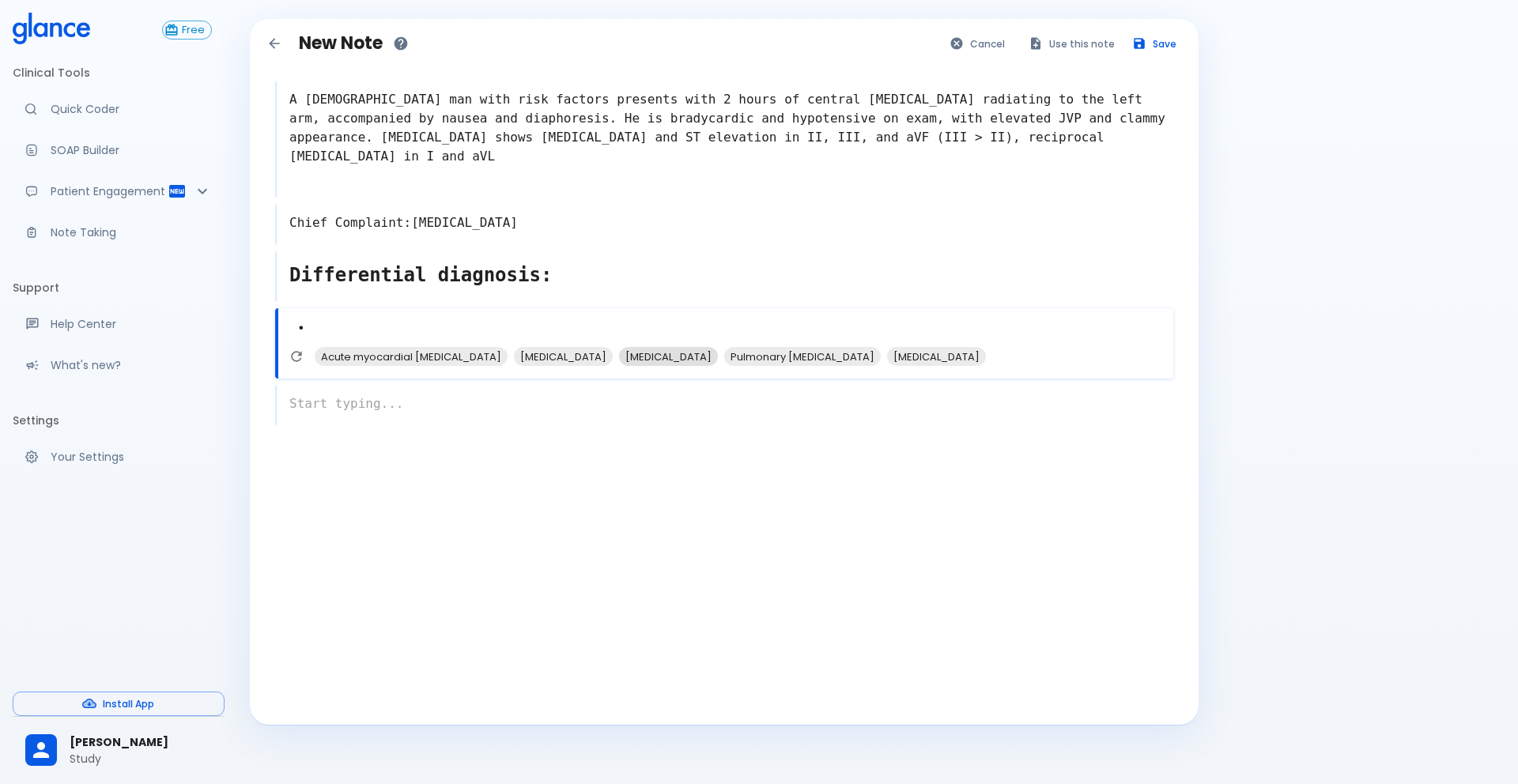
click at [618, 359] on span "[MEDICAL_DATA]" at bounding box center [668, 357] width 99 height 18
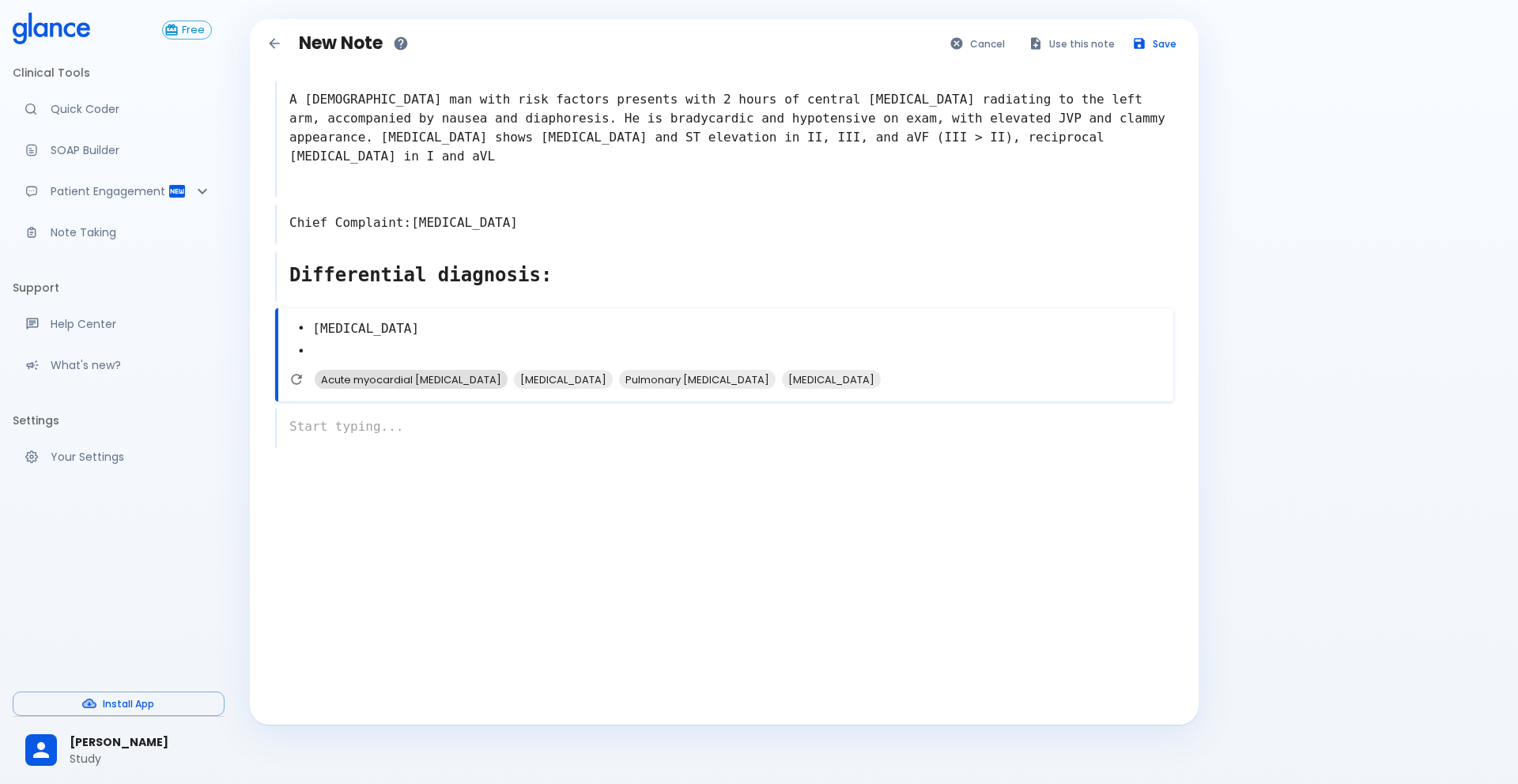
click at [370, 387] on span "Acute myocardial [MEDICAL_DATA]" at bounding box center [411, 380] width 193 height 18
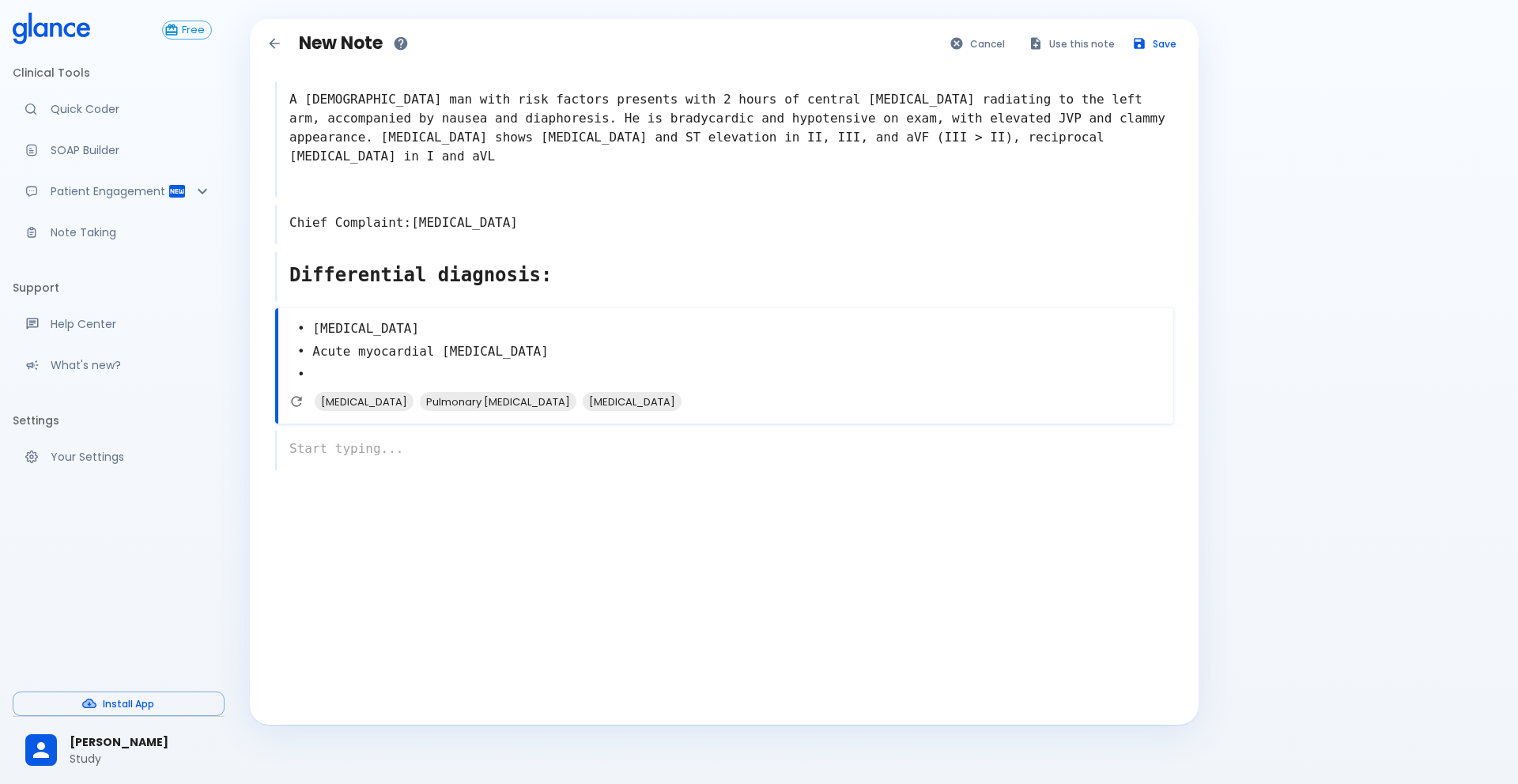
click at [295, 416] on div "[MEDICAL_DATA] Pulmonary [MEDICAL_DATA] [MEDICAL_DATA]" at bounding box center [729, 406] width 888 height 28
click at [295, 416] on div "[MEDICAL_DATA] Pulmonary [MEDICAL_DATA] [MEDICAL_DATA]" at bounding box center [728, 406] width 890 height 28
click at [295, 406] on icon "Refresh suggestions" at bounding box center [295, 402] width 16 height 16
click at [363, 402] on span "[MEDICAL_DATA]" at bounding box center [362, 402] width 99 height 18
type textarea "• [MEDICAL_DATA] • Acute myocardial [MEDICAL_DATA] • [MEDICAL_DATA] •"
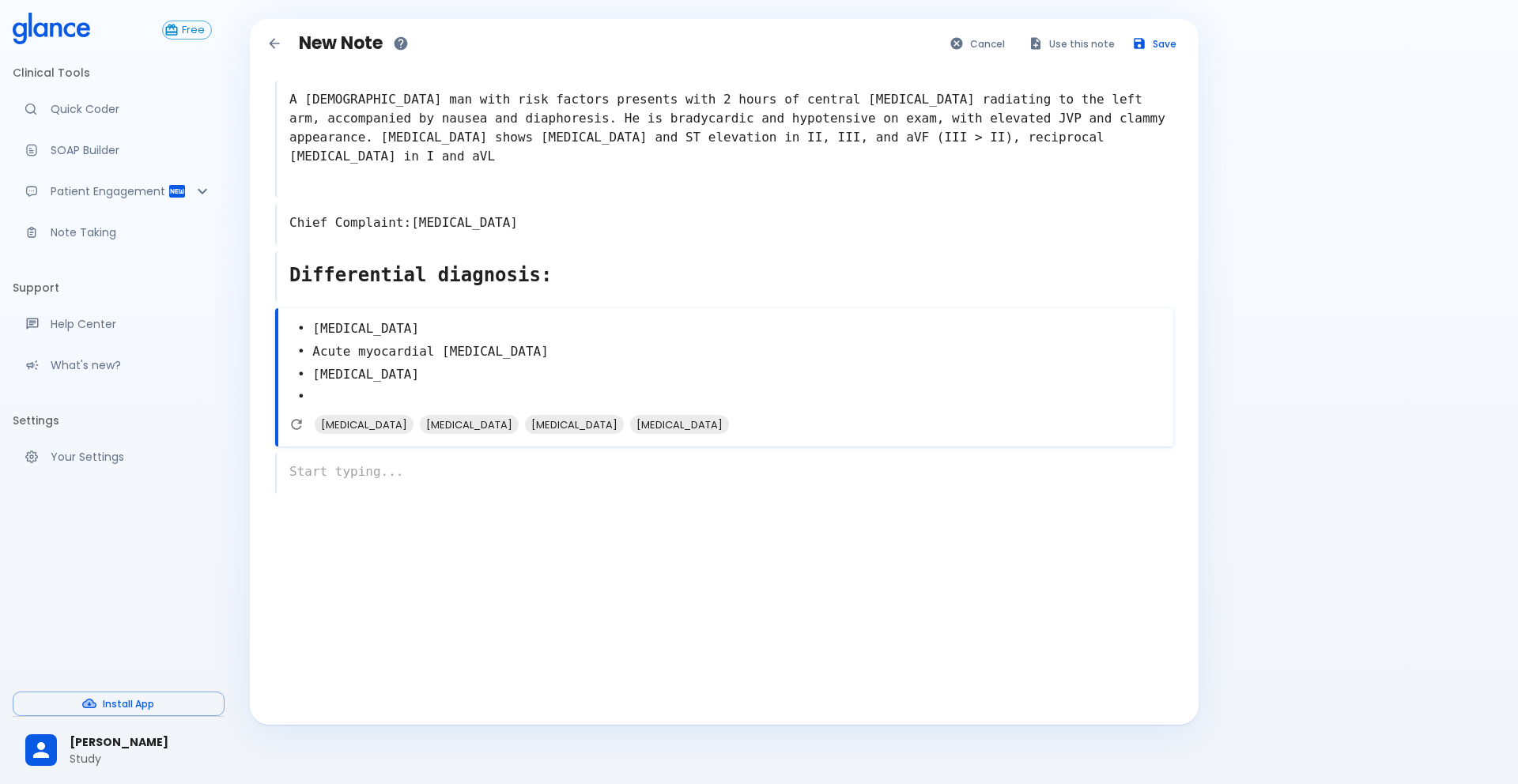
click at [367, 467] on div "x" at bounding box center [723, 473] width 898 height 41
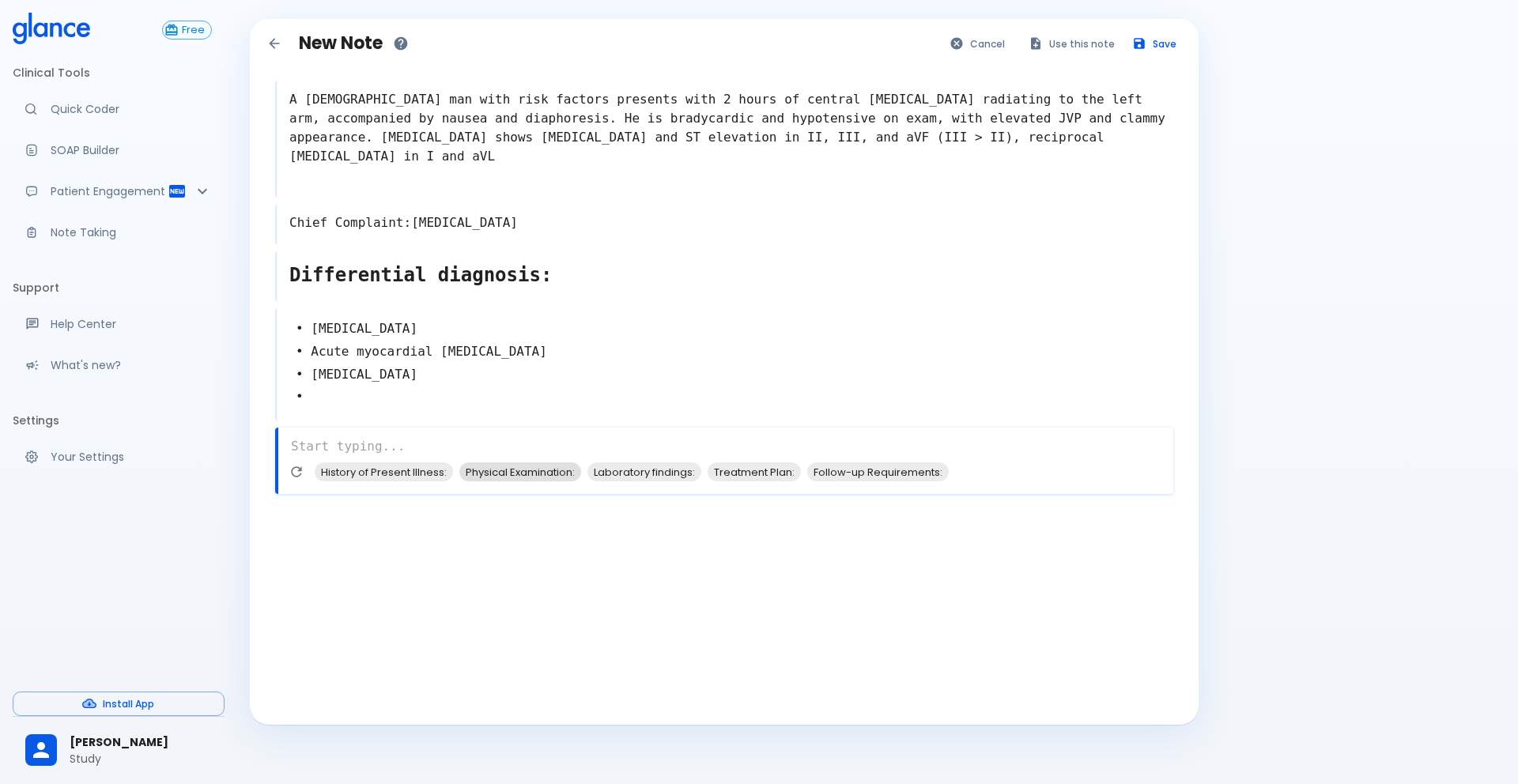
click at [511, 476] on span "Physical Examination:" at bounding box center [520, 472] width 122 height 18
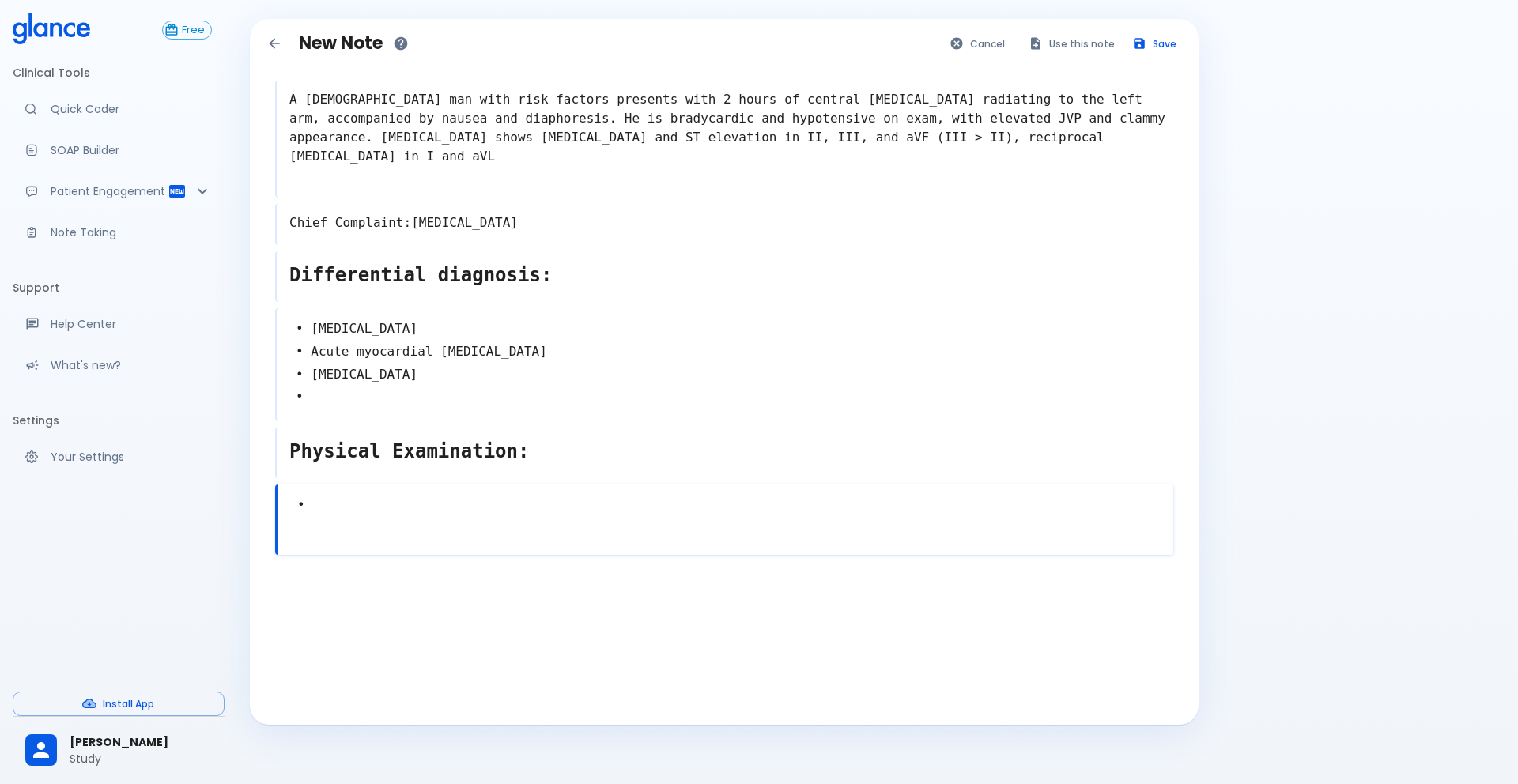
scroll to position [33, 0]
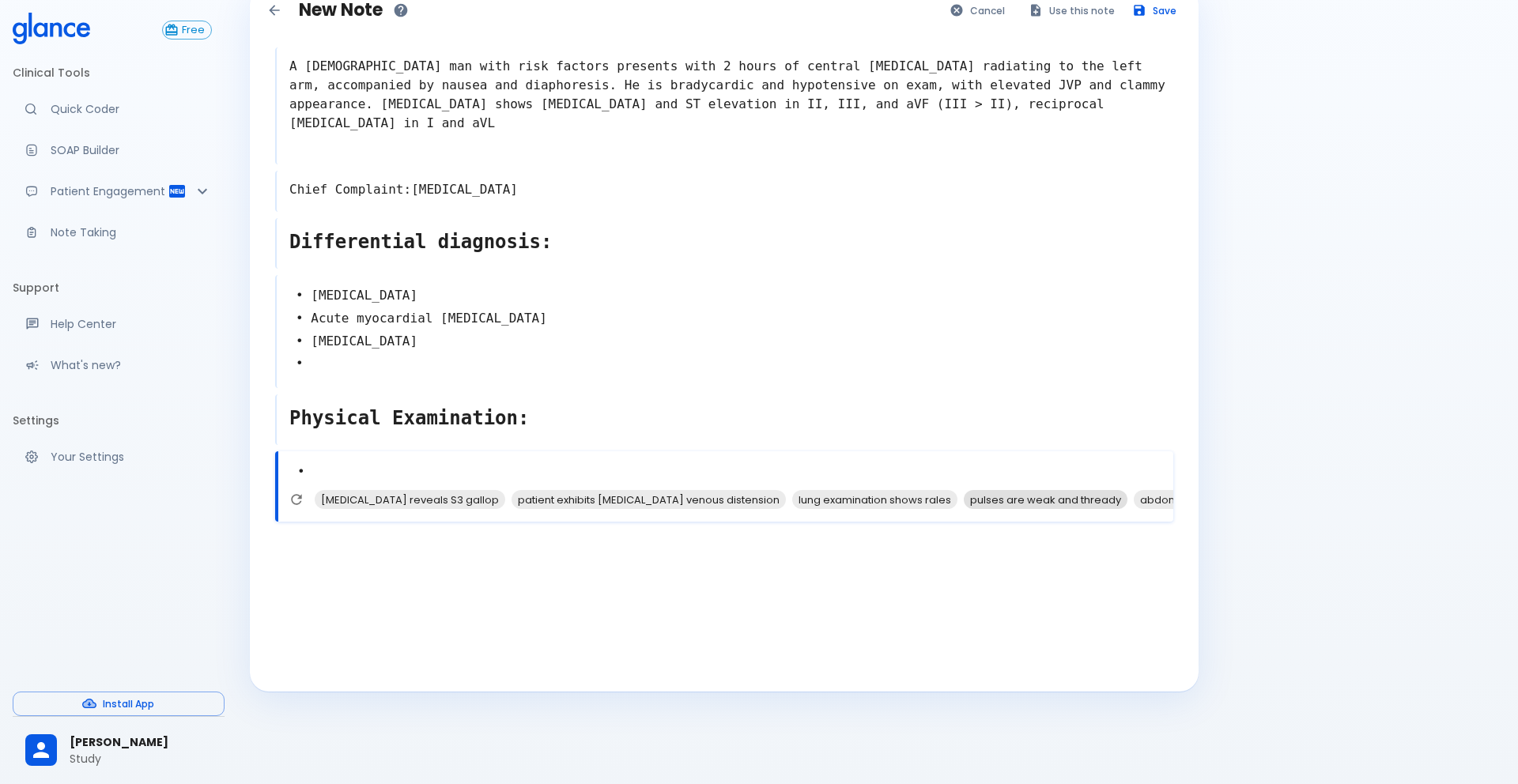
click at [1013, 504] on span "pulses are weak and thready" at bounding box center [1046, 499] width 164 height 18
type textarea "• pulses are weak and thready •"
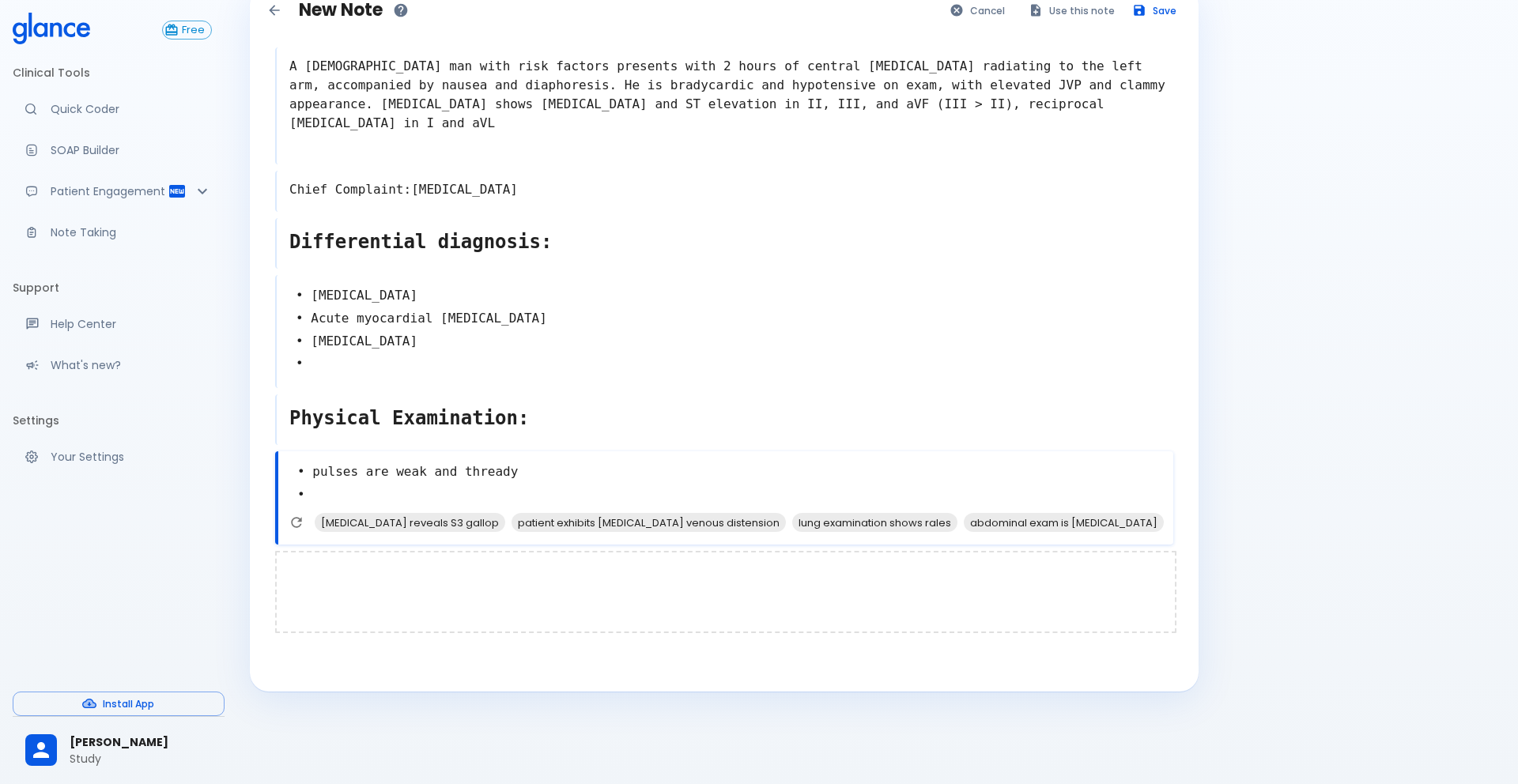
click at [347, 572] on div at bounding box center [725, 591] width 901 height 82
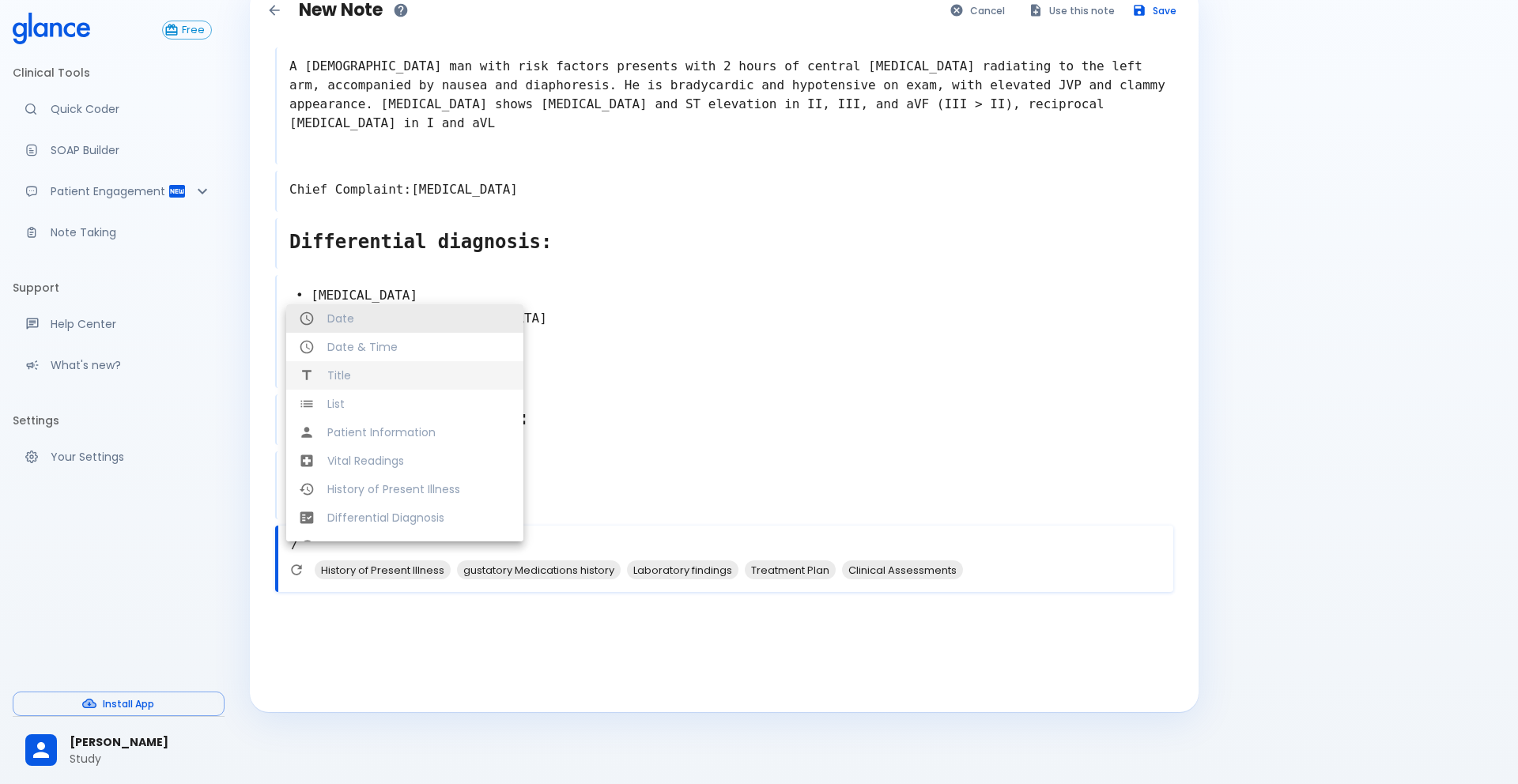
type textarea "/"
click at [345, 370] on span "Title" at bounding box center [418, 375] width 183 height 16
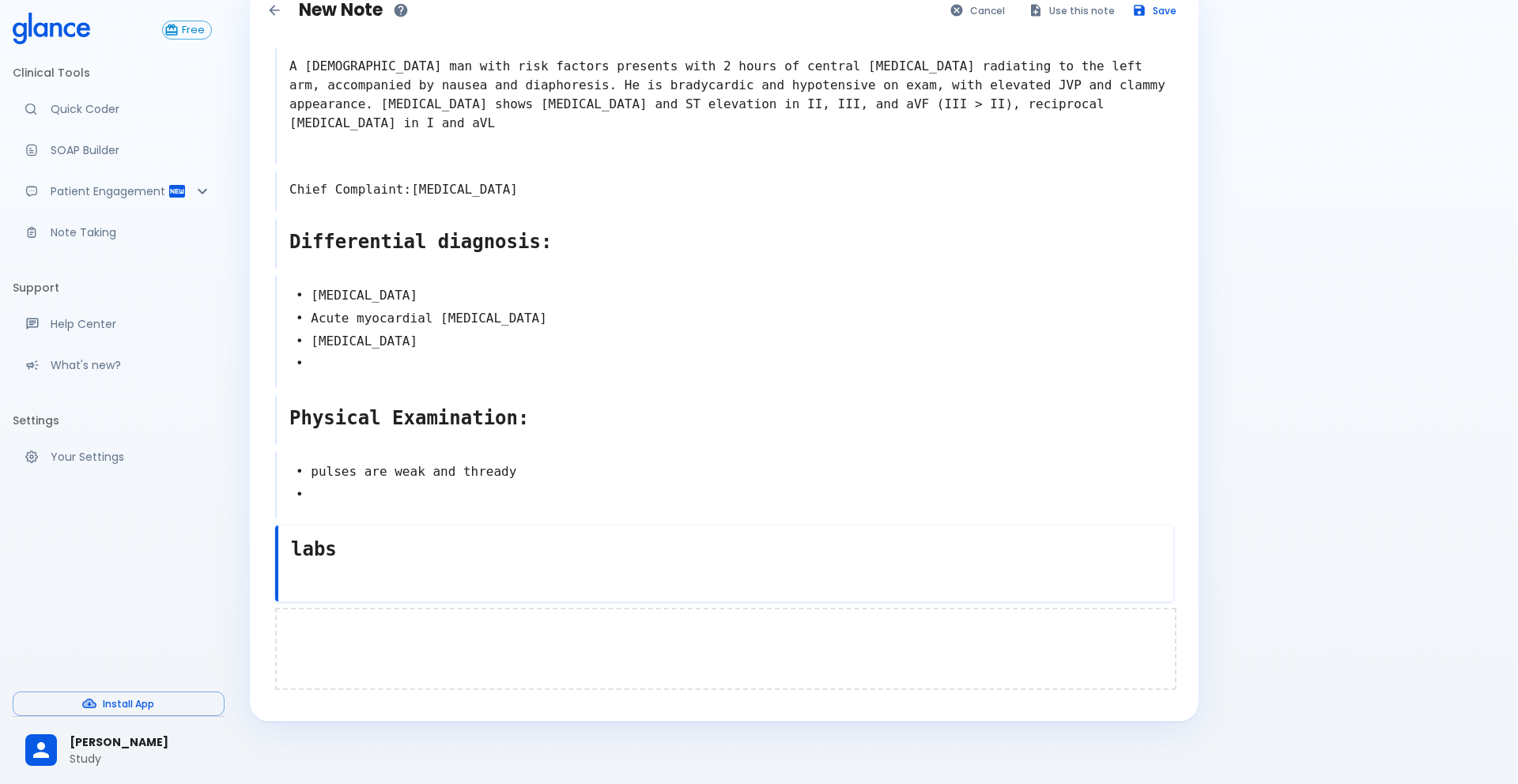
type textarea "labs"
click at [295, 632] on div at bounding box center [725, 648] width 901 height 82
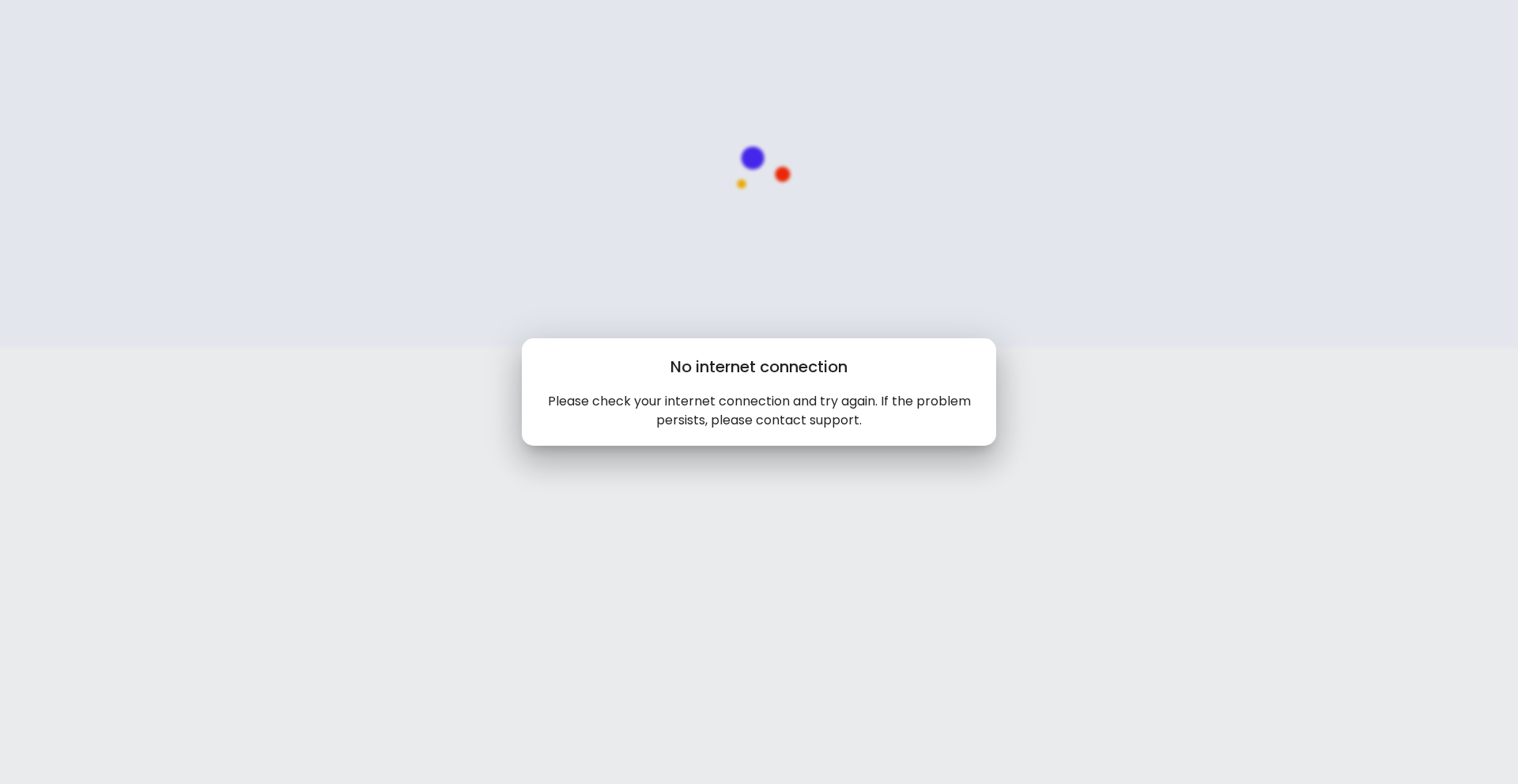
scroll to position [0, 0]
